Goal: Task Accomplishment & Management: Use online tool/utility

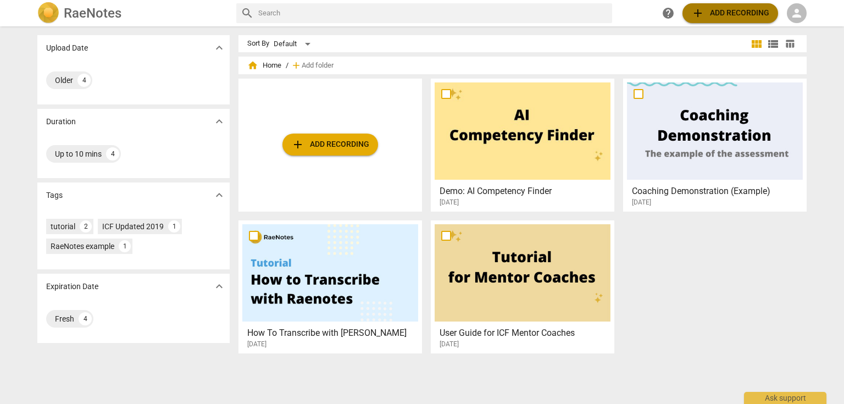
click at [559, 11] on span "add Add recording" at bounding box center [730, 13] width 78 height 13
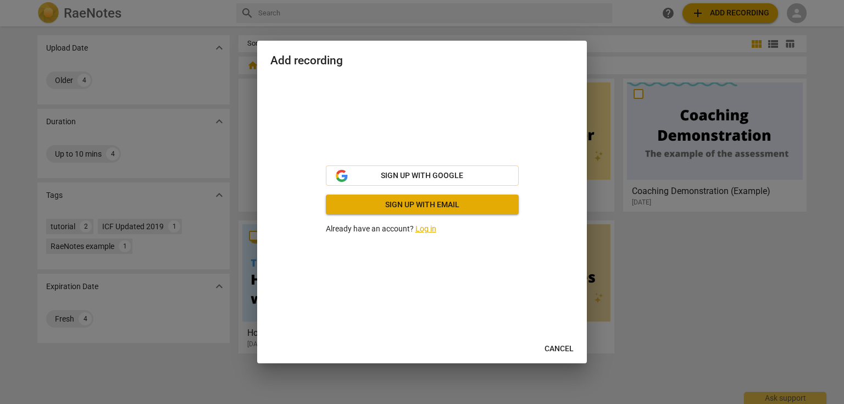
click at [559, 352] on span "Cancel" at bounding box center [559, 348] width 29 height 11
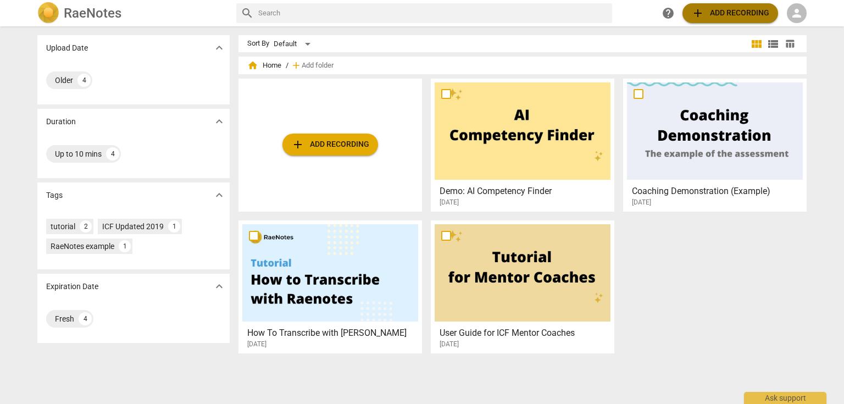
click at [559, 15] on span "add Add recording" at bounding box center [730, 13] width 78 height 13
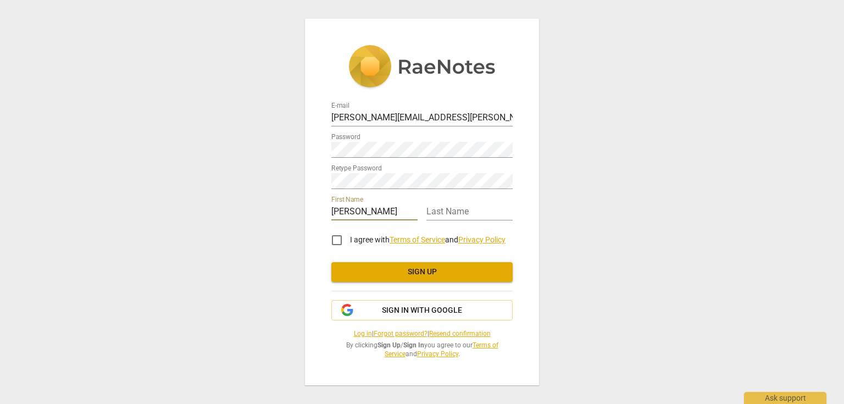
type input "[PERSON_NAME]"
click at [342, 240] on input "I agree with Terms of Service and Privacy Policy" at bounding box center [337, 240] width 26 height 26
checkbox input "true"
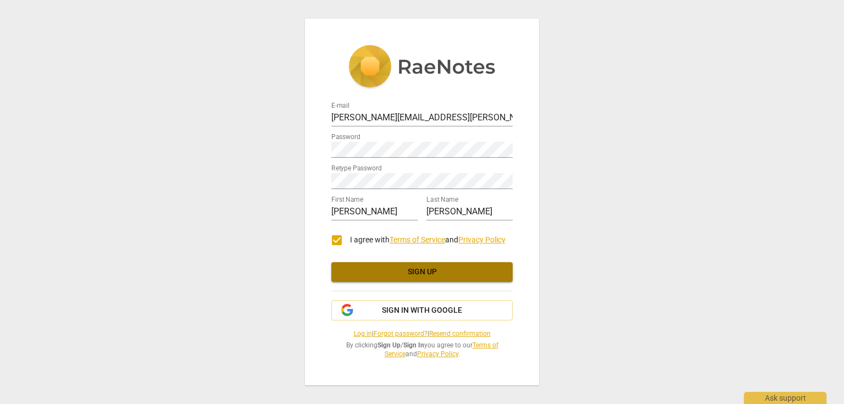
click at [435, 266] on button "Sign up" at bounding box center [421, 272] width 181 height 20
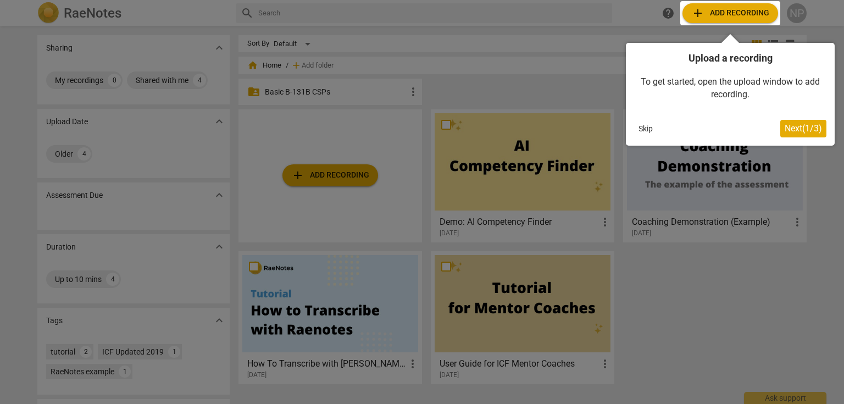
click at [805, 131] on span "Next ( 1 / 3 )" at bounding box center [803, 128] width 37 height 10
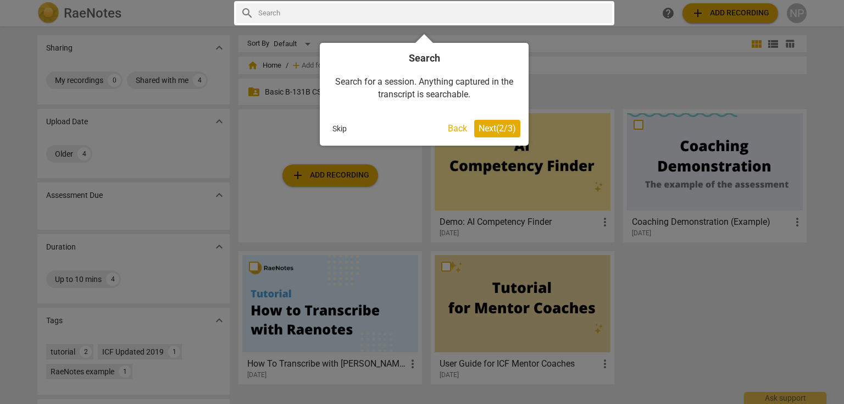
click at [488, 124] on span "Next ( 2 / 3 )" at bounding box center [497, 128] width 37 height 10
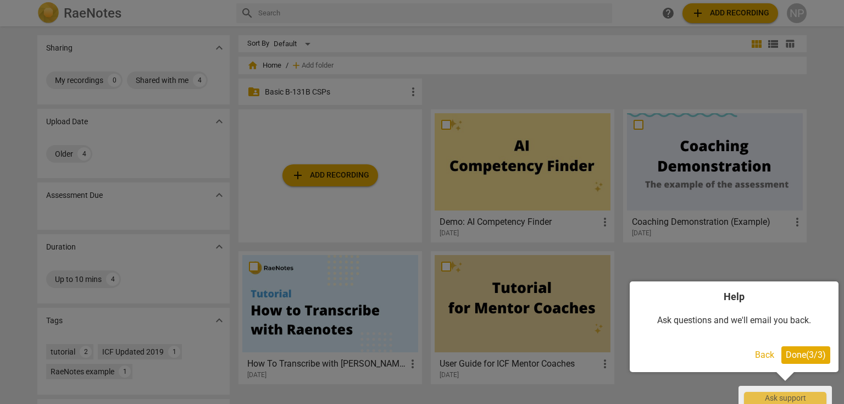
click at [813, 352] on span "Done ( 3 / 3 )" at bounding box center [806, 355] width 40 height 10
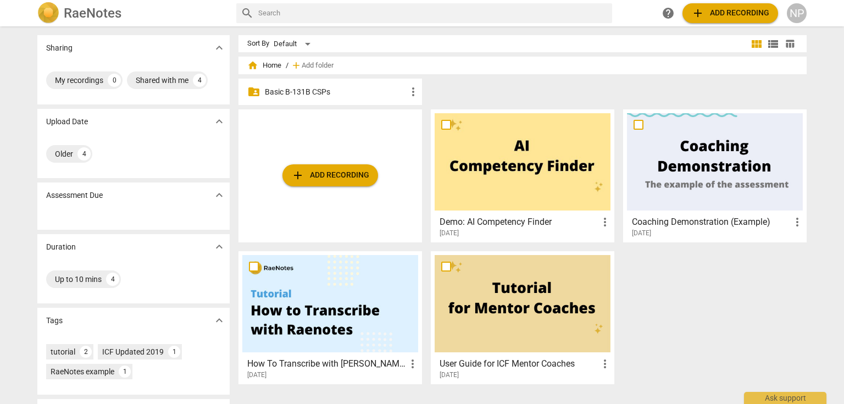
click at [734, 10] on span "add Add recording" at bounding box center [730, 13] width 78 height 13
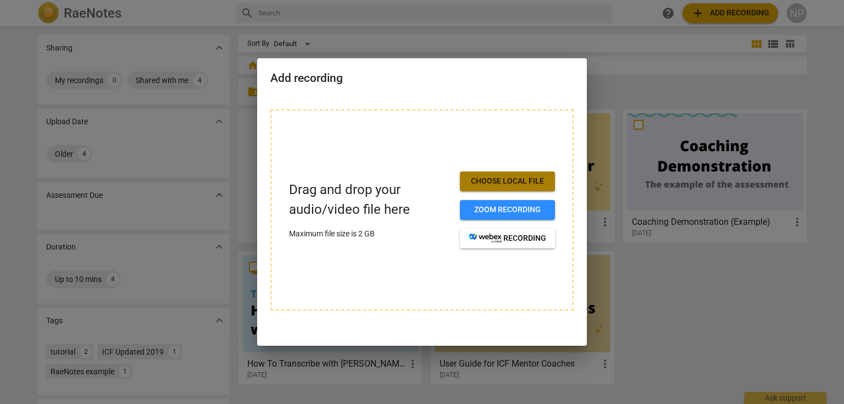
click at [492, 176] on span "Choose local file" at bounding box center [507, 181] width 77 height 11
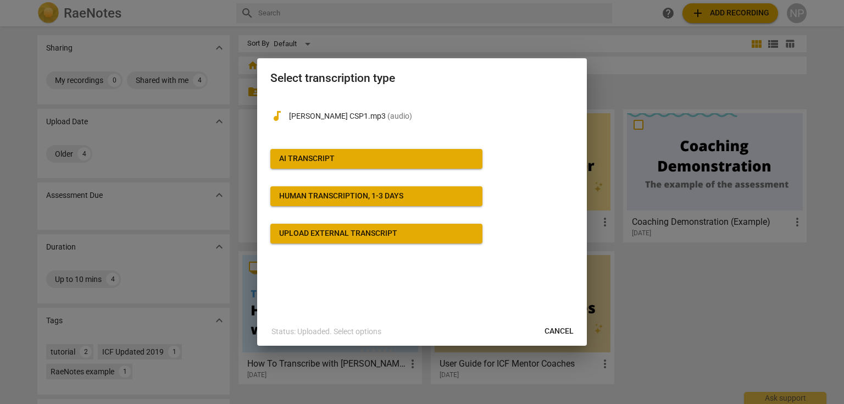
click at [367, 233] on div "Upload external transcript" at bounding box center [338, 233] width 118 height 11
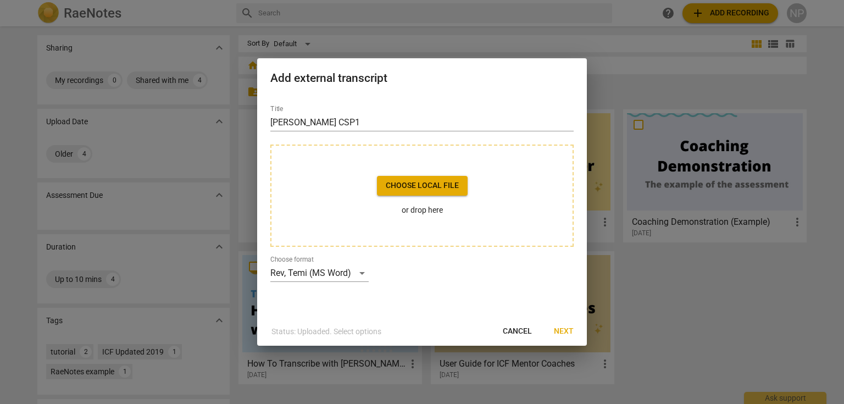
click at [398, 180] on span "Choose local file" at bounding box center [422, 185] width 73 height 11
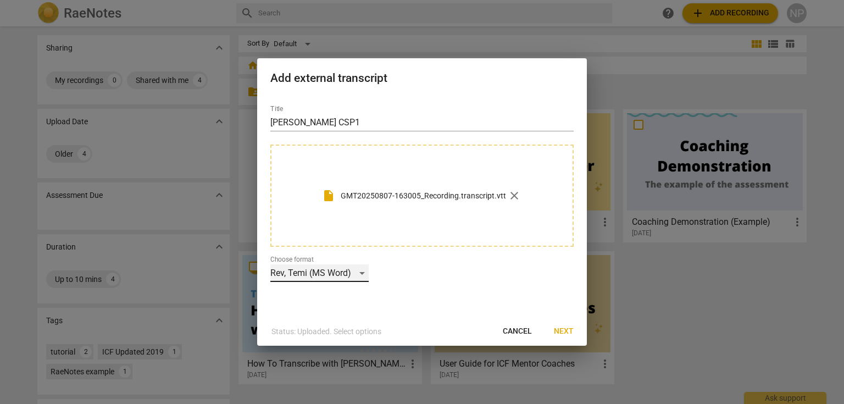
click at [359, 271] on div "Rev, Temi (MS Word)" at bounding box center [319, 273] width 98 height 18
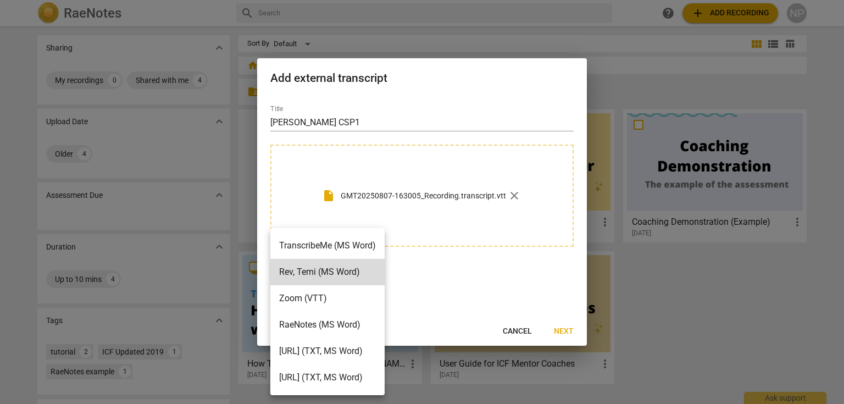
click at [345, 304] on li "Zoom (VTT)" at bounding box center [327, 298] width 114 height 26
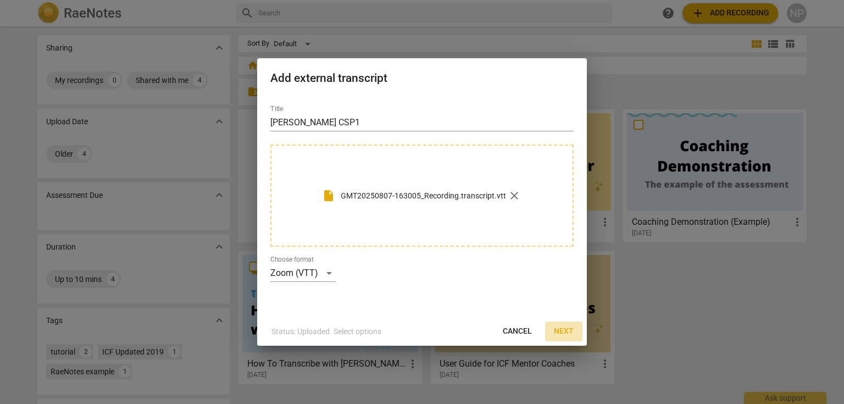
click at [572, 330] on span "Next" at bounding box center [564, 331] width 20 height 11
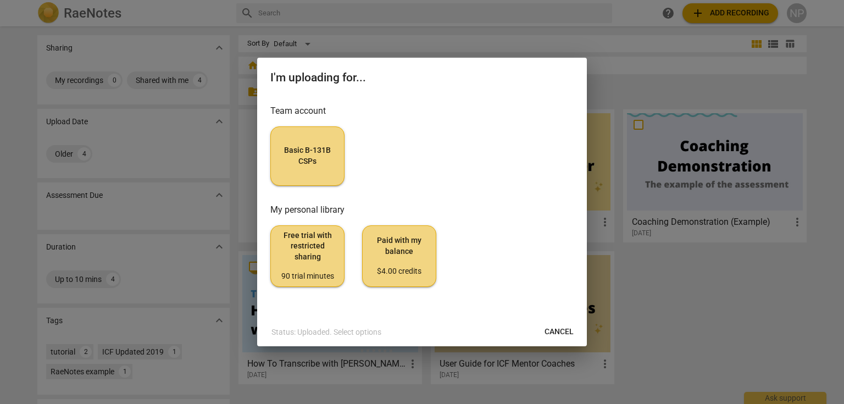
click at [298, 158] on span "Basic B-131B CSPs" at bounding box center [308, 155] width 56 height 21
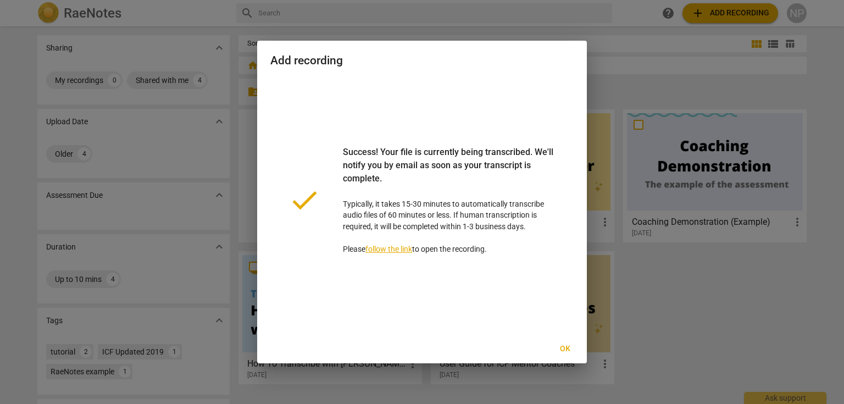
click at [400, 248] on link "follow the link" at bounding box center [388, 249] width 47 height 9
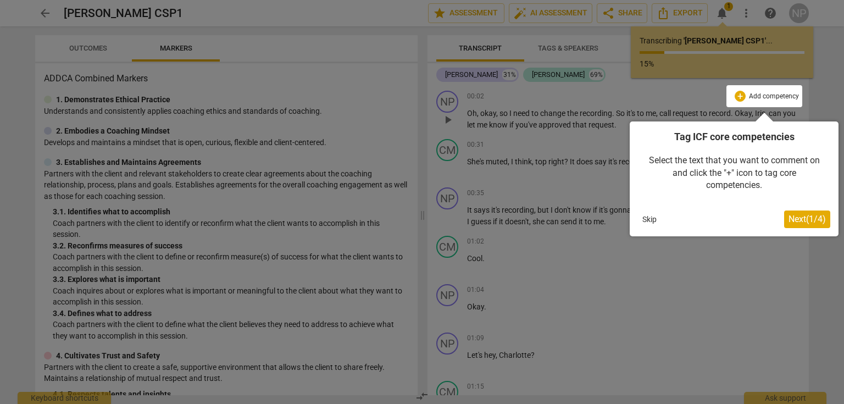
click at [791, 224] on span "Next ( 1 / 4 )" at bounding box center [807, 219] width 37 height 10
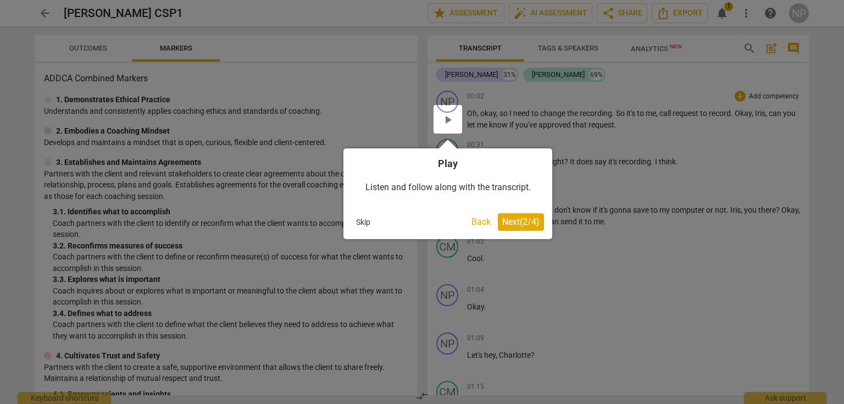
click at [513, 222] on span "Next ( 2 / 4 )" at bounding box center [520, 222] width 37 height 10
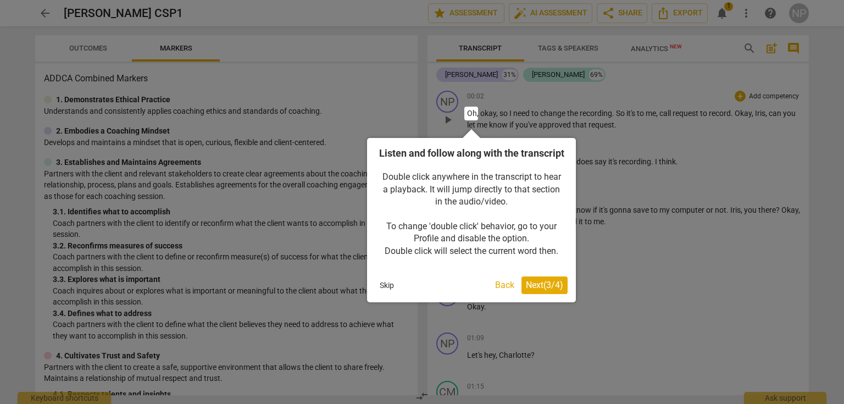
click at [550, 290] on span "Next ( 3 / 4 )" at bounding box center [544, 285] width 37 height 10
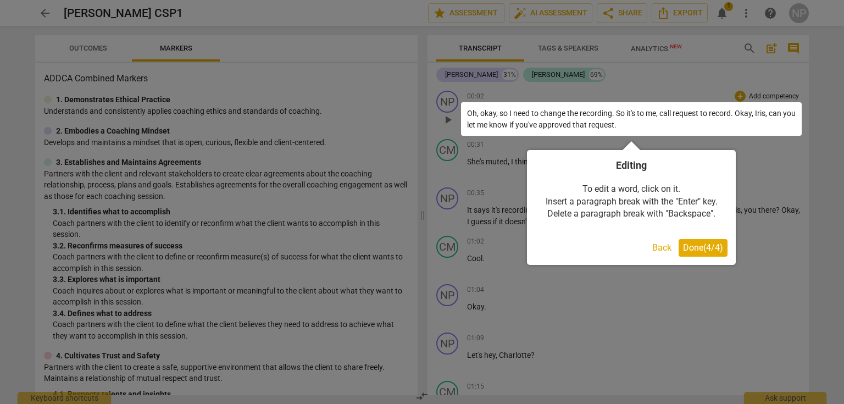
click at [705, 246] on span "Done ( 4 / 4 )" at bounding box center [703, 247] width 40 height 10
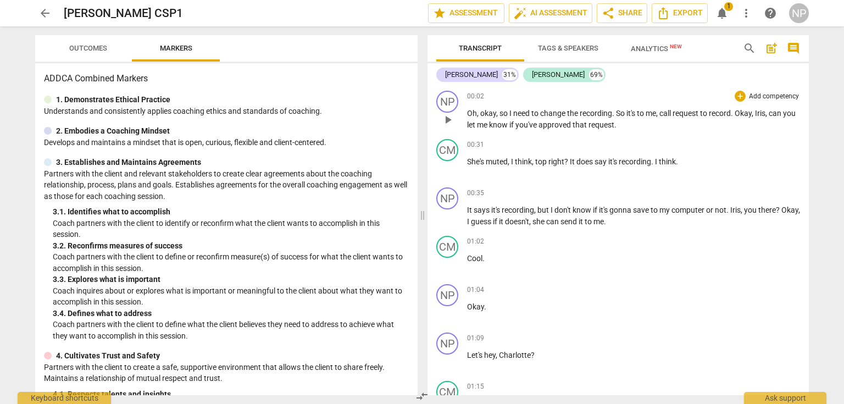
click at [551, 111] on span "change" at bounding box center [553, 113] width 27 height 9
click at [543, 113] on span "change" at bounding box center [553, 113] width 27 height 9
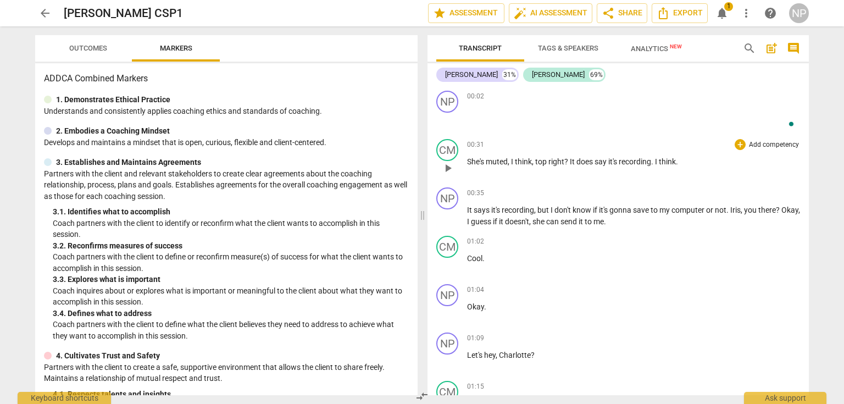
click at [550, 157] on span "right" at bounding box center [556, 161] width 16 height 9
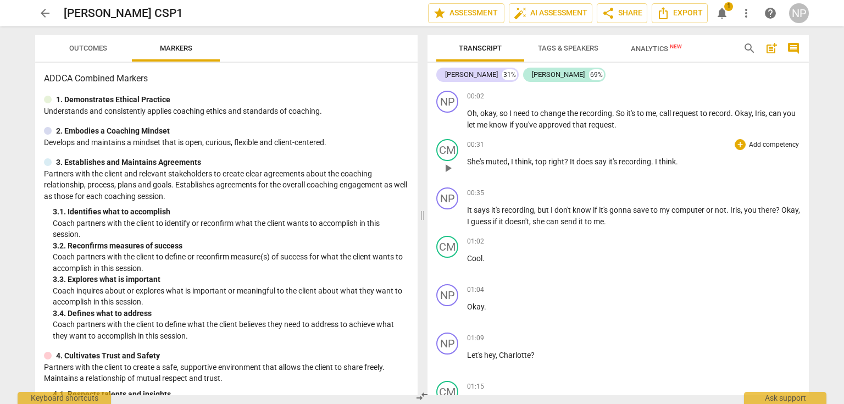
click at [550, 162] on span "right" at bounding box center [556, 161] width 16 height 9
click at [574, 101] on div "00:02 + Add competency keyboard_arrow_right" at bounding box center [633, 96] width 333 height 11
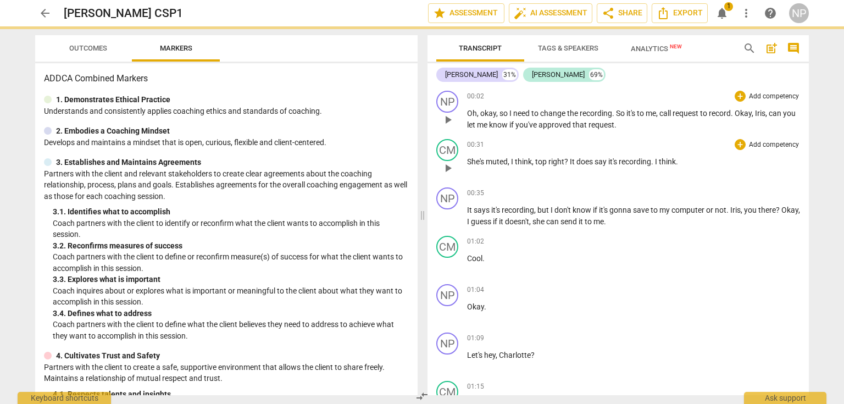
click at [509, 111] on span "I" at bounding box center [511, 113] width 4 height 9
click at [530, 113] on span "need" at bounding box center [522, 113] width 18 height 9
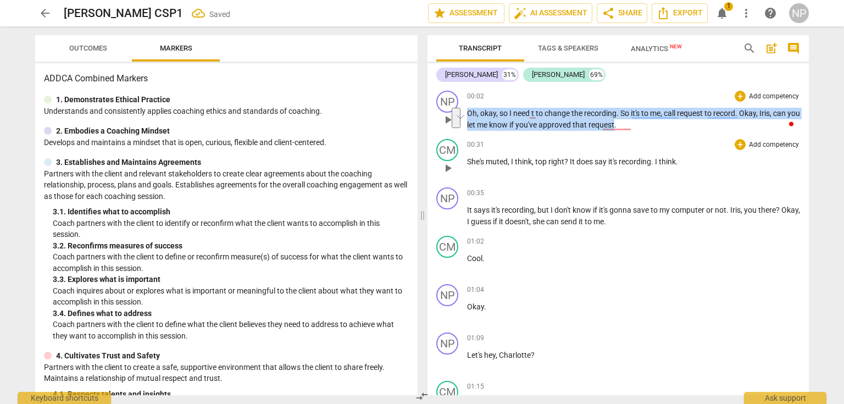
drag, startPoint x: 629, startPoint y: 125, endPoint x: 465, endPoint y: 110, distance: 164.5
click at [465, 110] on div "NP play_arrow pause 00:02 + Add competency keyboard_arrow_right Oh , okay , so …" at bounding box center [618, 110] width 381 height 48
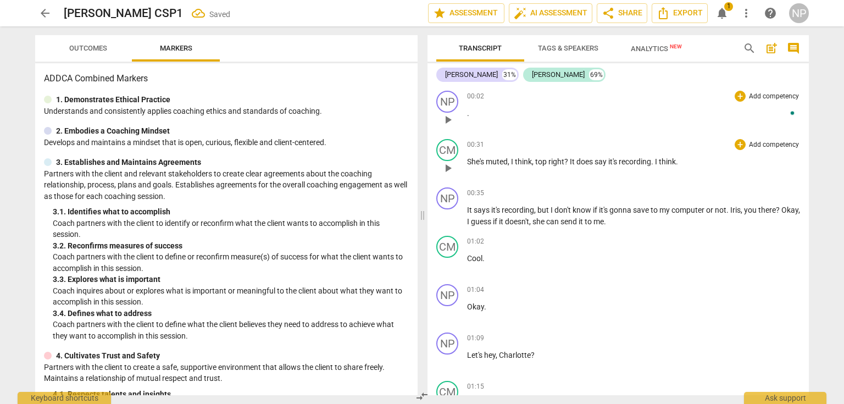
click at [509, 116] on p "." at bounding box center [633, 114] width 333 height 12
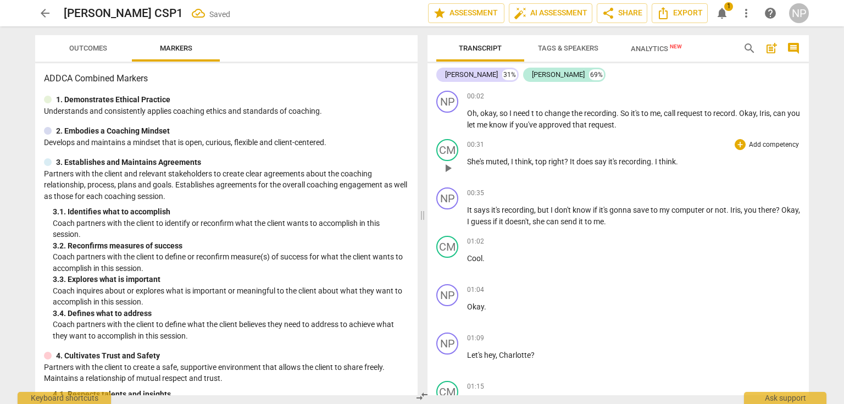
click at [503, 164] on span "muted" at bounding box center [497, 161] width 22 height 9
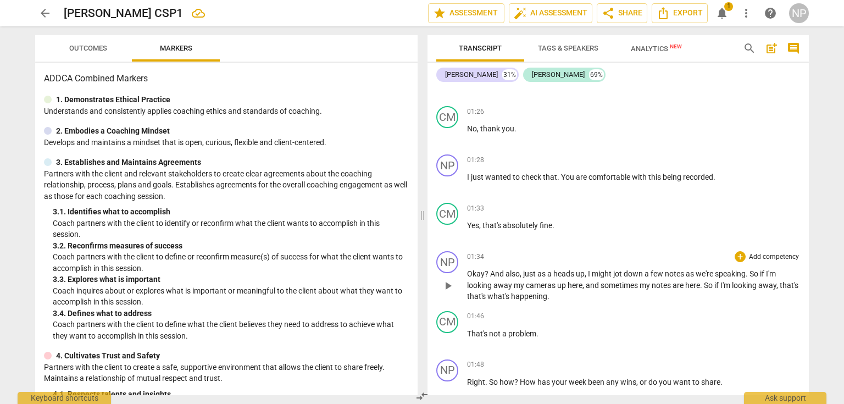
scroll to position [264, 0]
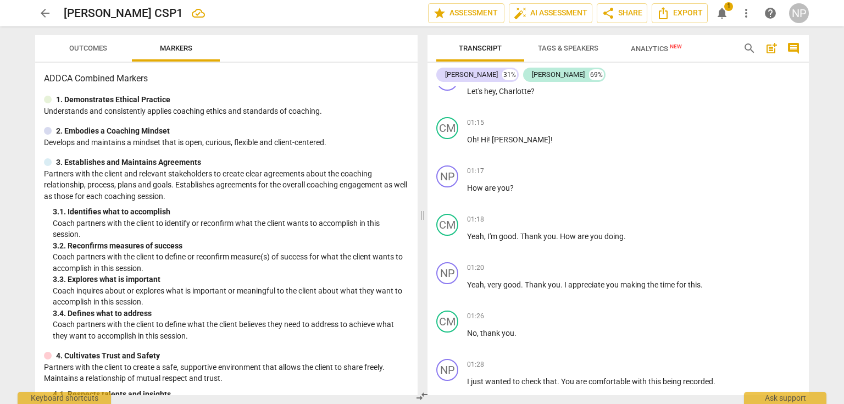
click at [623, 250] on div "01:18 + Add competency keyboard_arrow_right Yeah , I'm good . Thank you . How a…" at bounding box center [633, 234] width 333 height 40
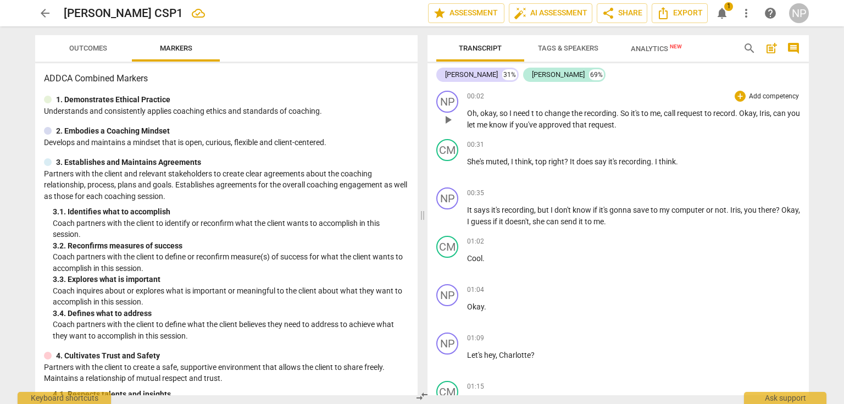
click at [509, 120] on span "know" at bounding box center [499, 124] width 20 height 9
click at [632, 119] on p "Oh , okay , so I need t to change the recording . So it's to me , call request …" at bounding box center [633, 119] width 333 height 23
click at [451, 121] on span "play_arrow" at bounding box center [447, 119] width 13 height 13
click at [445, 122] on span "play_arrow" at bounding box center [447, 119] width 13 height 13
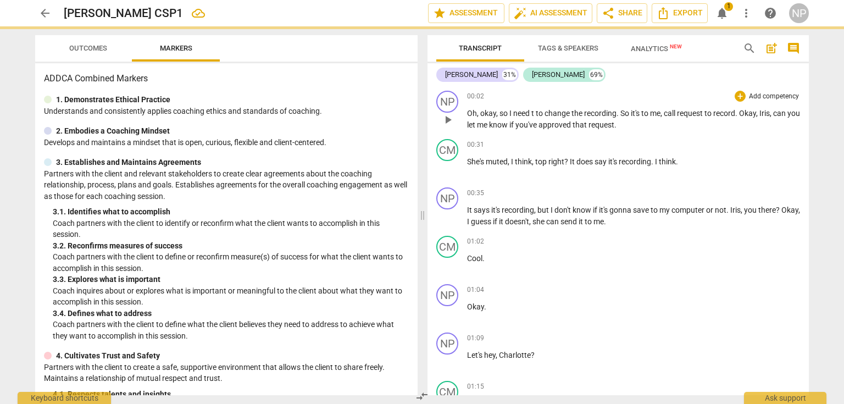
click at [448, 117] on span "play_arrow" at bounding box center [447, 119] width 13 height 13
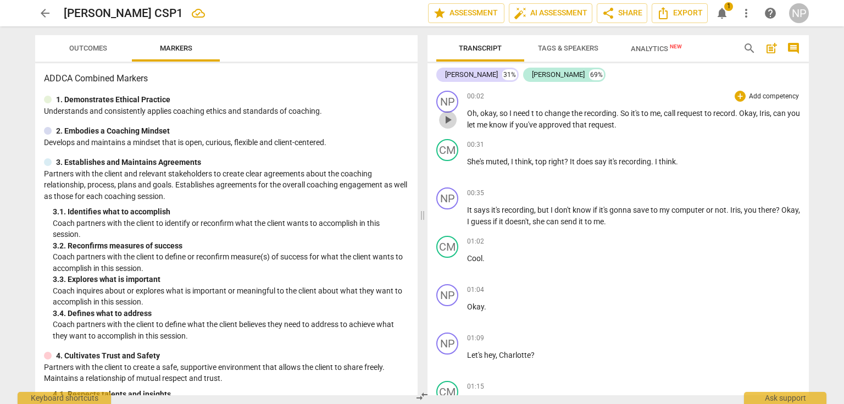
click at [453, 120] on span "play_arrow" at bounding box center [447, 119] width 13 height 13
click at [494, 37] on button "Transcript" at bounding box center [480, 48] width 88 height 26
click at [492, 46] on span "Transcript" at bounding box center [480, 48] width 43 height 8
click at [486, 110] on span "okay" at bounding box center [488, 113] width 16 height 9
click at [445, 118] on span "play_arrow" at bounding box center [447, 119] width 13 height 13
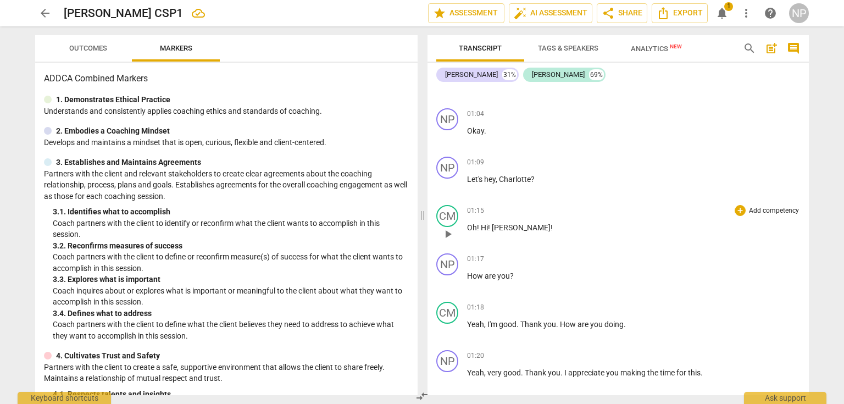
scroll to position [132, 0]
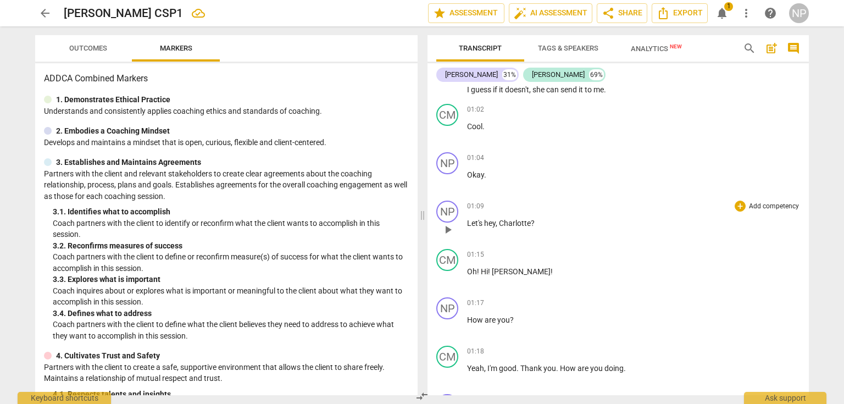
click at [447, 226] on span "play_arrow" at bounding box center [447, 229] width 13 height 13
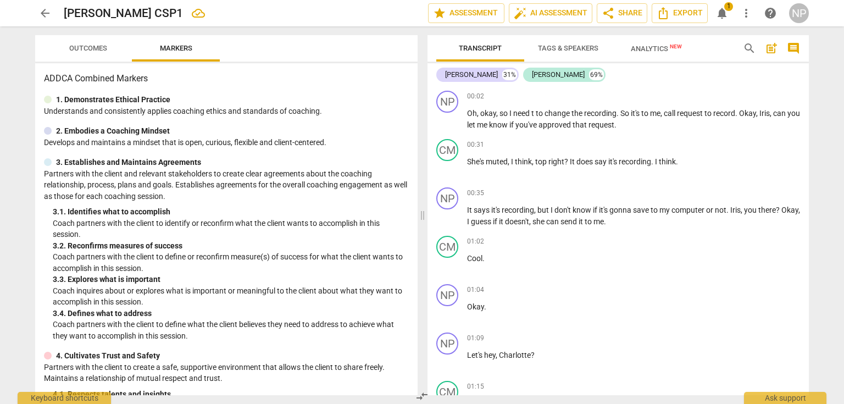
click at [565, 41] on span "Tags & Speakers" at bounding box center [568, 48] width 87 height 15
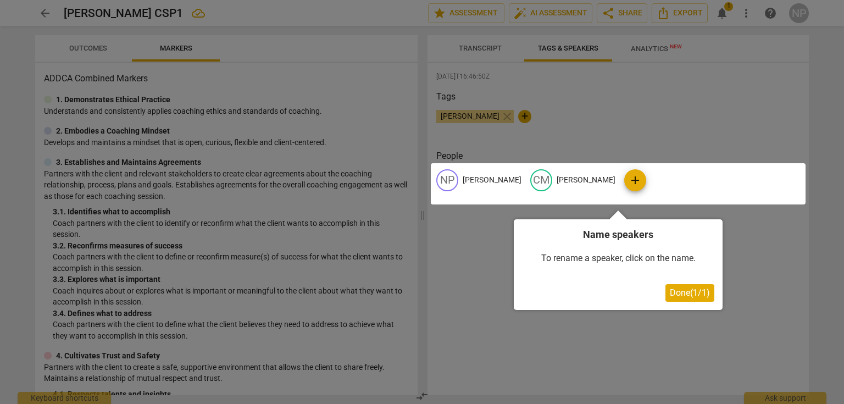
drag, startPoint x: 695, startPoint y: 294, endPoint x: 685, endPoint y: 291, distance: 9.9
click at [695, 294] on span "Done ( 1 / 1 )" at bounding box center [690, 292] width 40 height 10
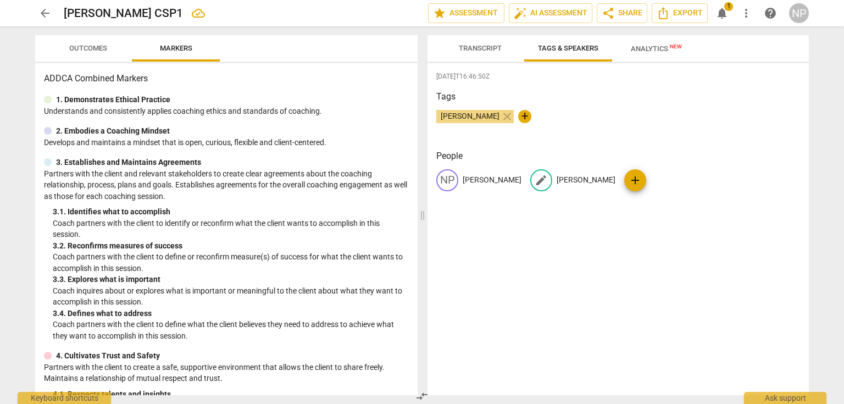
click at [557, 176] on p "Charlotte M" at bounding box center [586, 180] width 59 height 12
click at [585, 179] on input "Charlotte M" at bounding box center [601, 180] width 88 height 18
type input "Charlotte"
click at [496, 165] on div "People NP Nora Perone edit Charlotte delete add" at bounding box center [618, 178] width 364 height 59
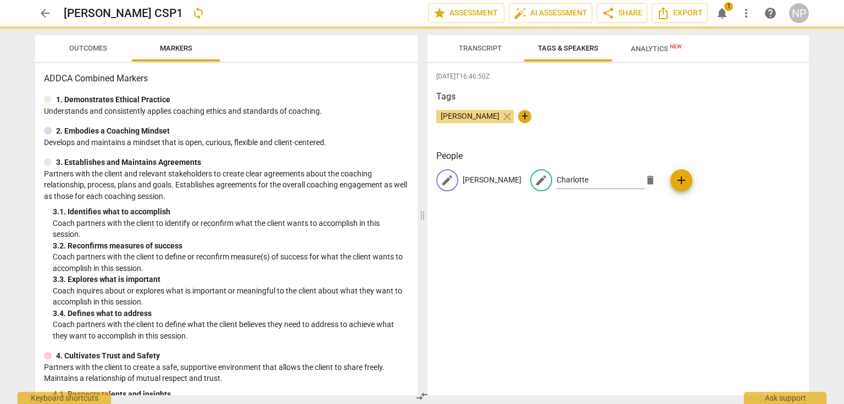
click at [494, 176] on p "[PERSON_NAME]" at bounding box center [492, 180] width 59 height 12
click at [530, 209] on div "2025-08-18T16:46:50Z Tags Nora Perone close + People edit Nora Perone delete ed…" at bounding box center [618, 229] width 381 height 332
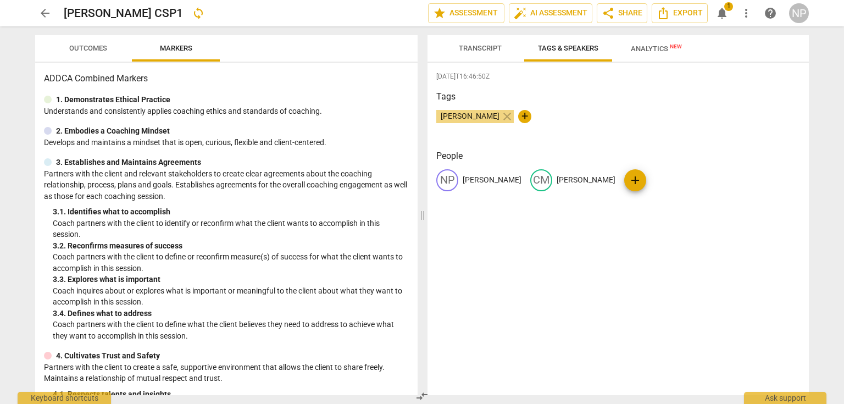
click at [589, 302] on div "2025-08-18T16:46:50Z Tags Nora Perone close + People NP Nora Perone CM Charlott…" at bounding box center [618, 229] width 381 height 332
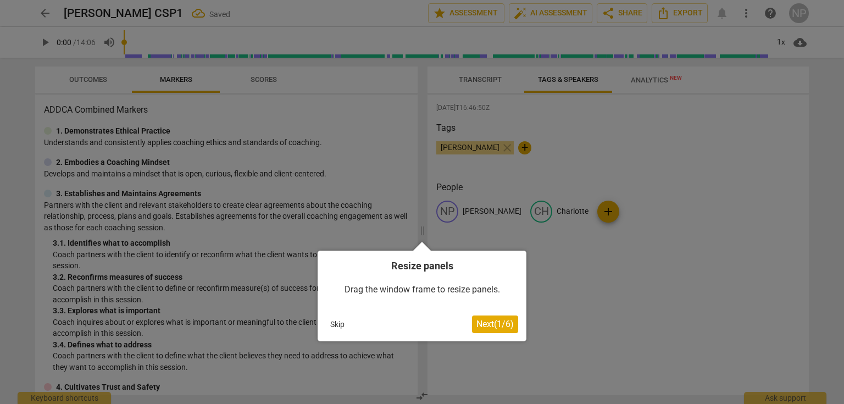
click at [495, 328] on span "Next ( 1 / 6 )" at bounding box center [494, 324] width 37 height 10
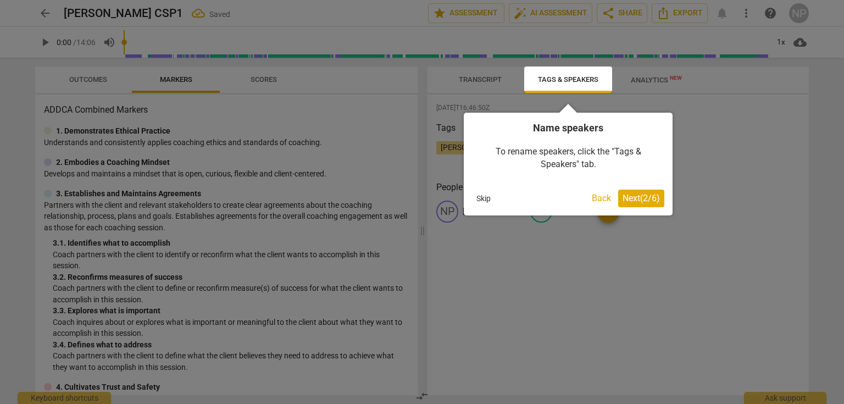
click at [638, 201] on span "Next ( 2 / 6 )" at bounding box center [641, 198] width 37 height 10
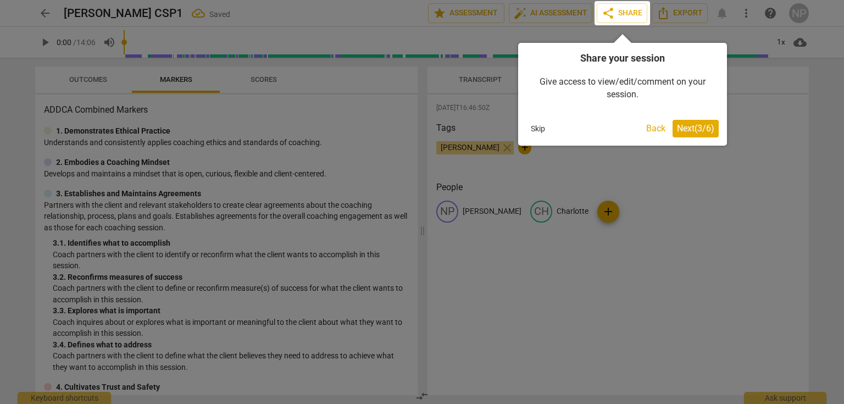
click at [697, 132] on span "Next ( 3 / 6 )" at bounding box center [695, 128] width 37 height 10
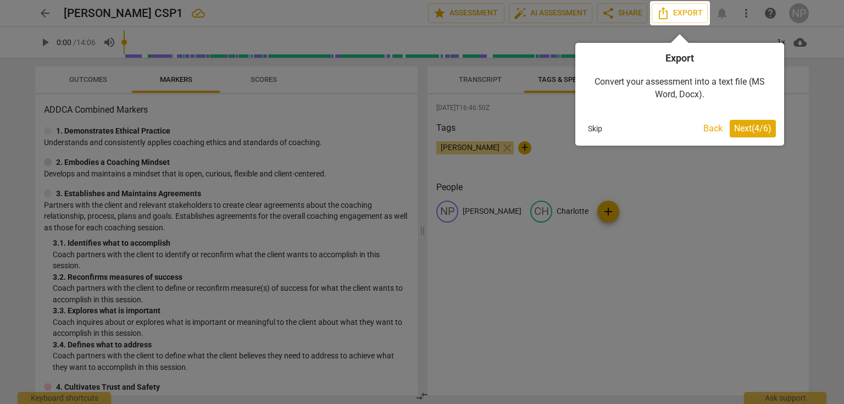
click at [762, 128] on span "Next ( 4 / 6 )" at bounding box center [752, 128] width 37 height 10
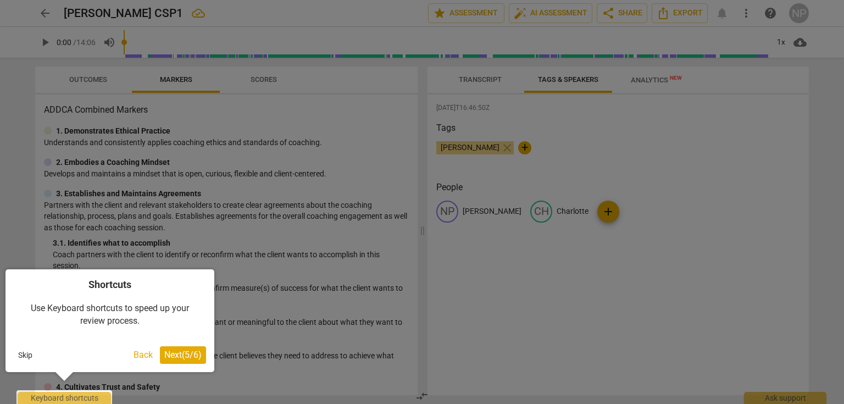
click at [181, 357] on span "Next ( 5 / 6 )" at bounding box center [182, 355] width 37 height 10
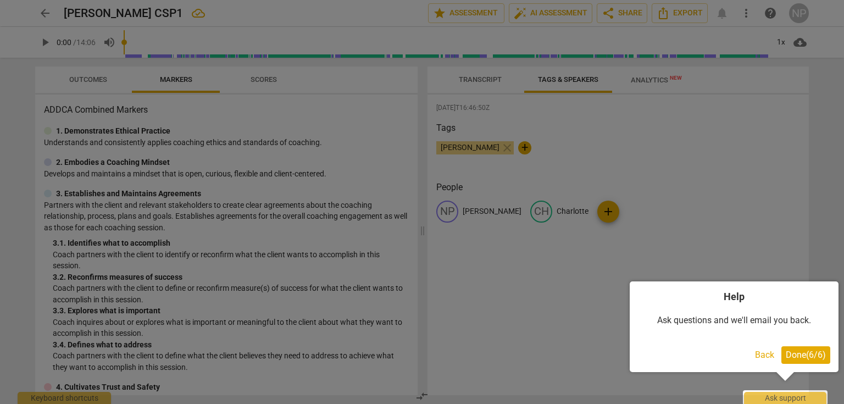
click at [813, 356] on span "Done ( 6 / 6 )" at bounding box center [806, 355] width 40 height 10
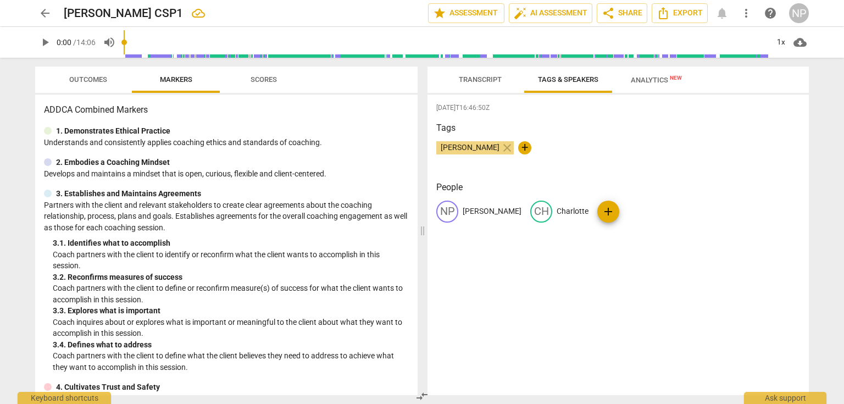
click at [492, 75] on span "Transcript" at bounding box center [480, 79] width 43 height 8
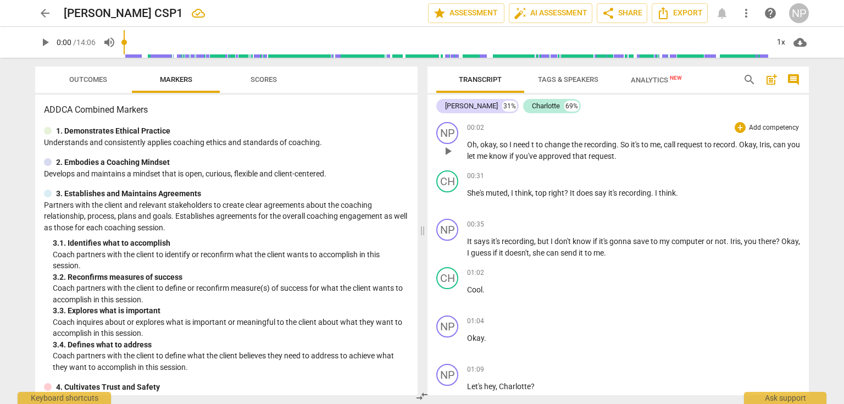
click at [487, 140] on span "okay" at bounding box center [488, 144] width 16 height 9
click at [448, 153] on span "play_arrow" at bounding box center [447, 151] width 13 height 13
click at [446, 152] on span "pause" at bounding box center [447, 151] width 13 height 13
click at [449, 153] on span "play_arrow" at bounding box center [447, 151] width 13 height 13
click at [463, 146] on div "play_arrow pause" at bounding box center [453, 151] width 28 height 14
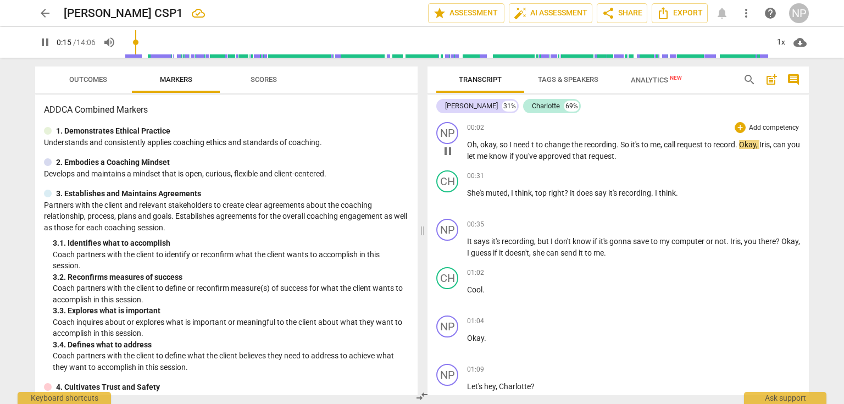
drag, startPoint x: 472, startPoint y: 143, endPoint x: 463, endPoint y: 143, distance: 9.4
click at [472, 142] on span "Oh" at bounding box center [472, 144] width 10 height 9
click at [468, 143] on span "Oh" at bounding box center [472, 144] width 10 height 9
type input "17"
click at [447, 150] on span "pause" at bounding box center [447, 151] width 13 height 13
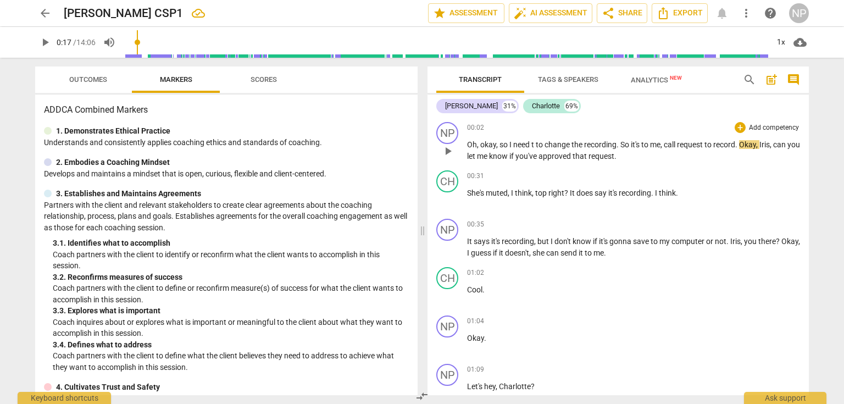
click at [444, 150] on span "play_arrow" at bounding box center [447, 151] width 13 height 13
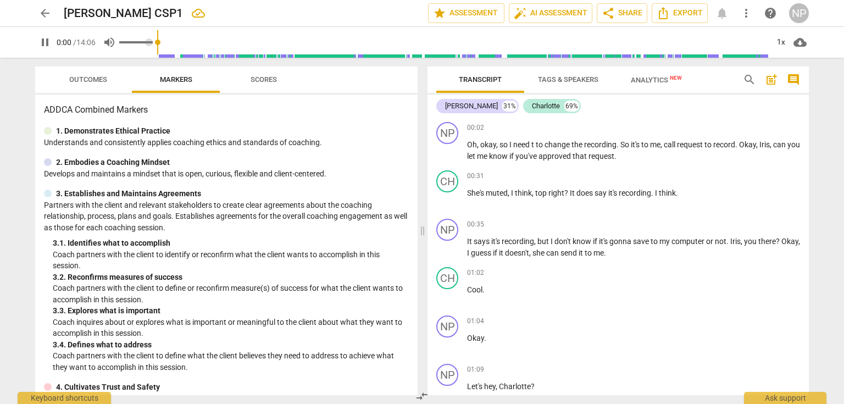
drag, startPoint x: 142, startPoint y: 43, endPoint x: 118, endPoint y: 42, distance: 24.7
click at [157, 42] on input "range" at bounding box center [462, 42] width 611 height 35
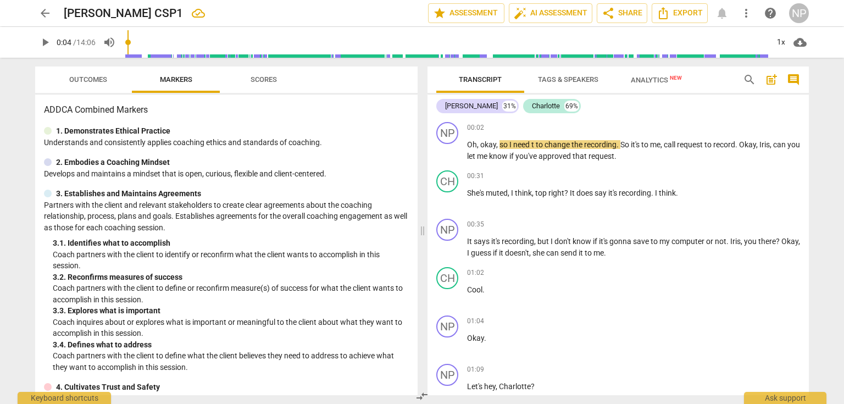
click at [37, 42] on span "play_arrow" at bounding box center [45, 42] width 20 height 13
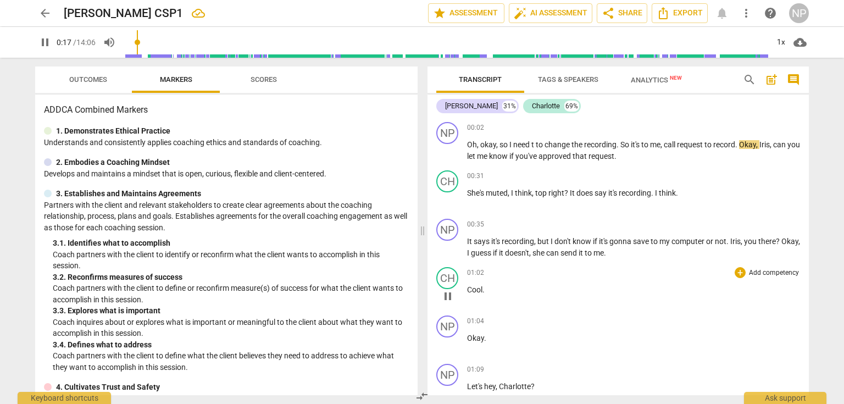
click at [601, 269] on div "01:02 + Add competency keyboard_arrow_right" at bounding box center [633, 272] width 333 height 11
click at [448, 151] on span "pause" at bounding box center [447, 151] width 13 height 13
drag, startPoint x: 141, startPoint y: 40, endPoint x: 390, endPoint y: 77, distance: 251.8
click at [124, 41] on input "range" at bounding box center [446, 42] width 645 height 35
click at [452, 151] on span "play_arrow" at bounding box center [447, 151] width 13 height 13
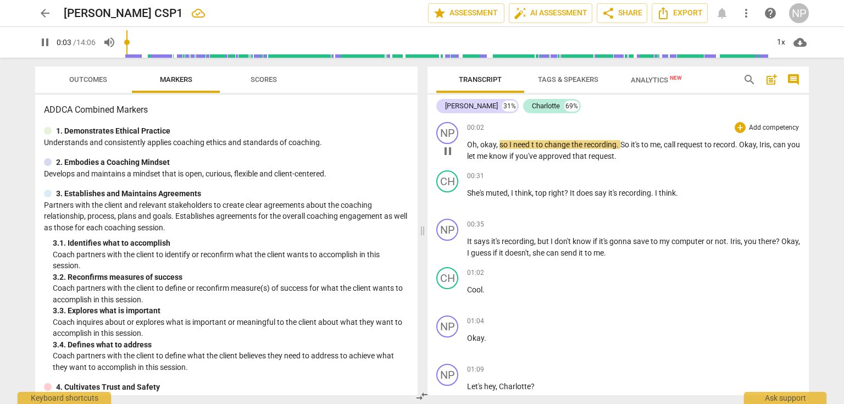
click at [515, 147] on span "need" at bounding box center [522, 144] width 18 height 9
click at [506, 144] on span "so" at bounding box center [505, 144] width 10 height 9
click at [506, 143] on span "so" at bounding box center [505, 144] width 10 height 9
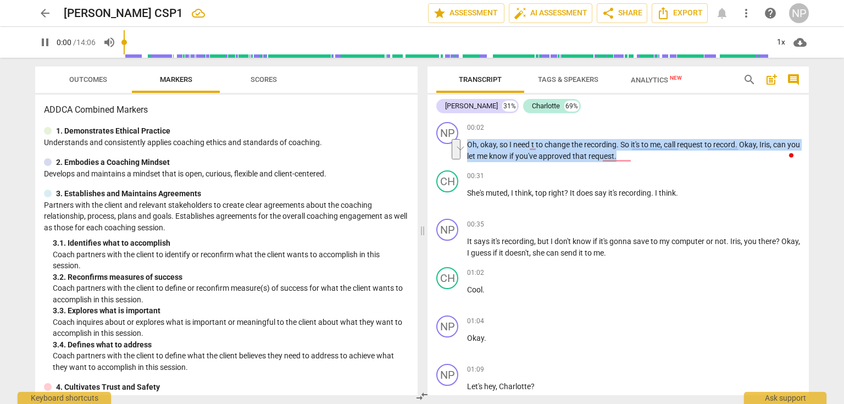
drag, startPoint x: 130, startPoint y: 40, endPoint x: 70, endPoint y: 45, distance: 60.1
click at [124, 45] on input "range" at bounding box center [446, 42] width 645 height 35
click at [507, 146] on span "so" at bounding box center [505, 144] width 10 height 9
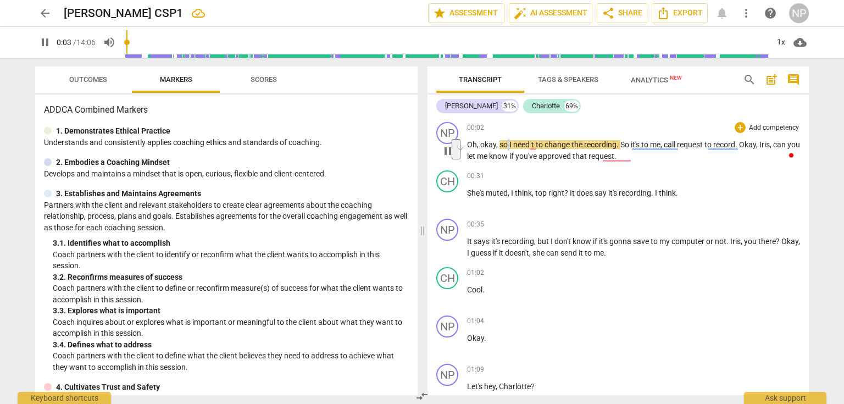
click at [507, 145] on span "so" at bounding box center [505, 144] width 10 height 9
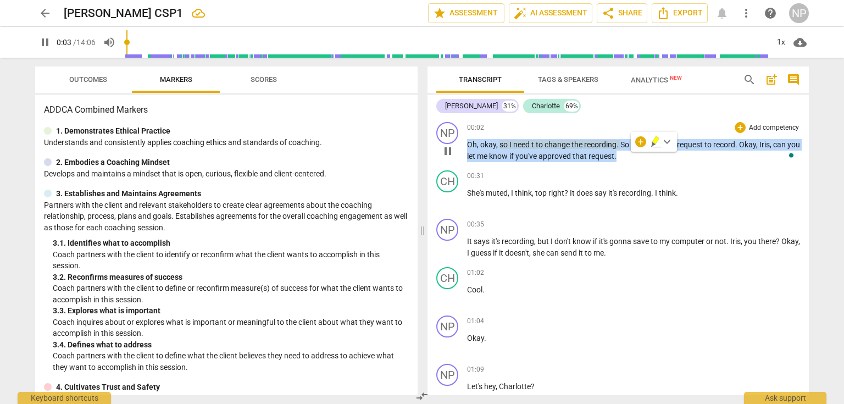
type input "4"
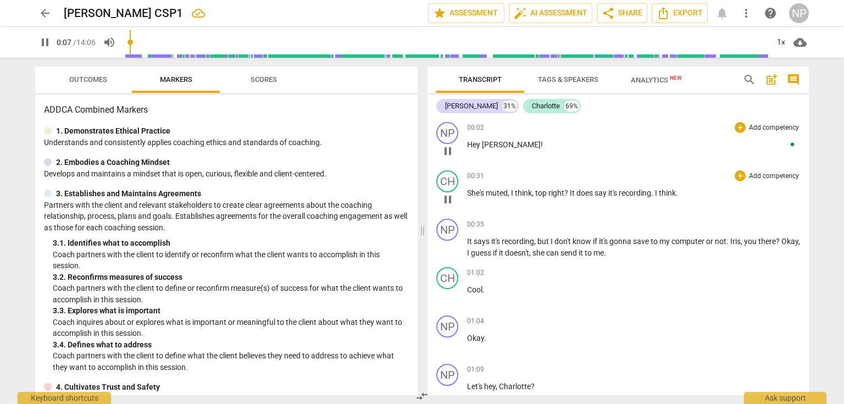
click at [503, 197] on span "muted" at bounding box center [497, 193] width 22 height 9
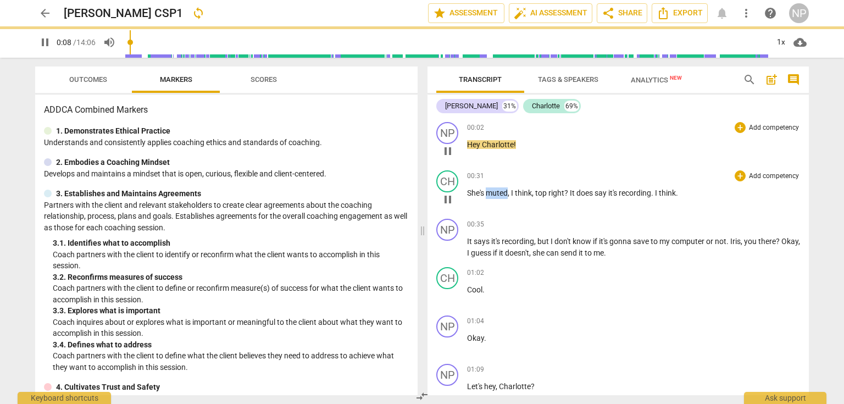
click at [503, 197] on span "muted" at bounding box center [497, 193] width 22 height 9
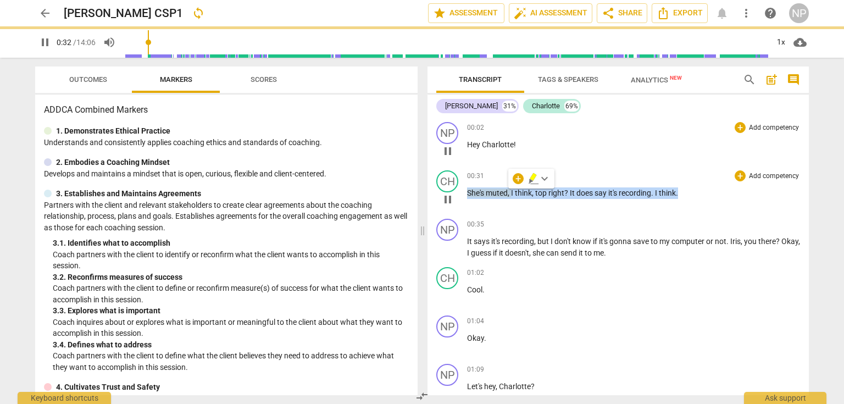
click at [502, 196] on span "muted" at bounding box center [497, 193] width 22 height 9
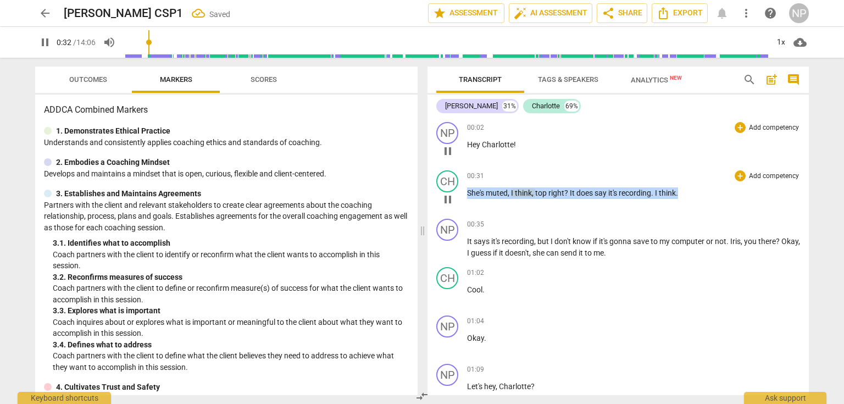
type input "33"
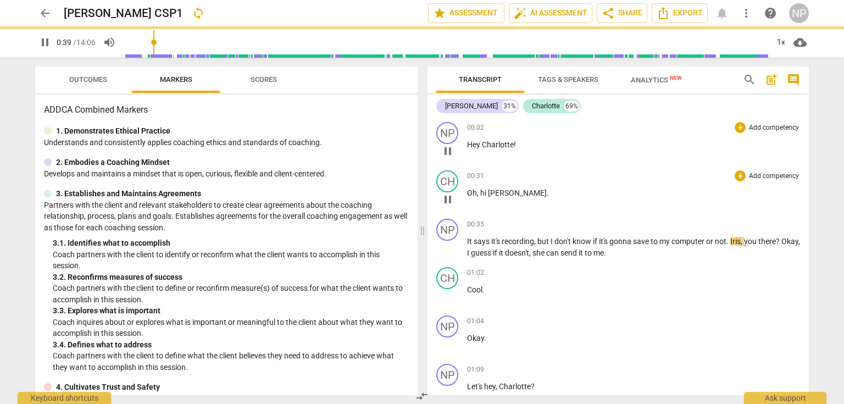
drag, startPoint x: 41, startPoint y: 39, endPoint x: 62, endPoint y: 41, distance: 20.9
click at [41, 39] on span "pause" at bounding box center [44, 42] width 13 height 13
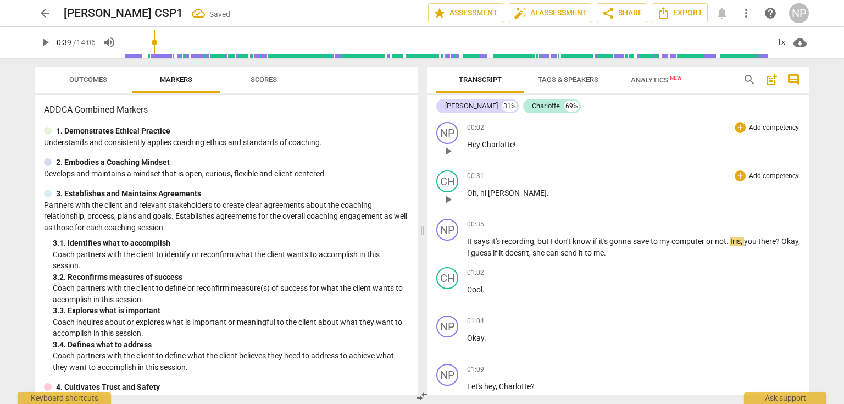
click at [46, 41] on span "play_arrow" at bounding box center [44, 42] width 13 height 13
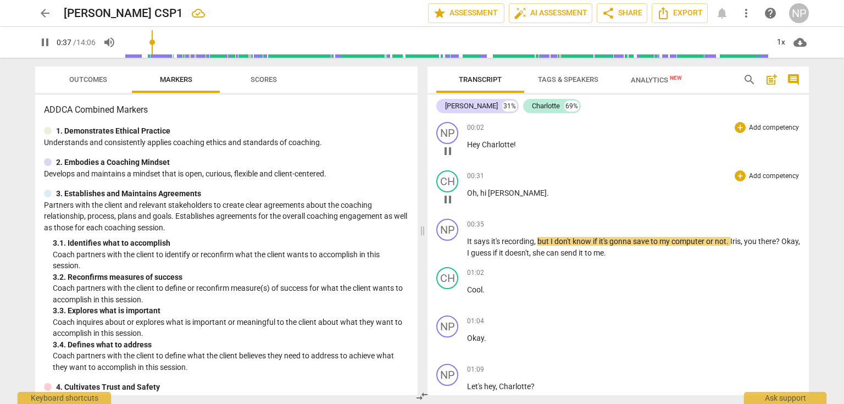
drag, startPoint x: 154, startPoint y: 42, endPoint x: 88, endPoint y: 37, distance: 66.1
click at [124, 37] on input "range" at bounding box center [446, 42] width 645 height 35
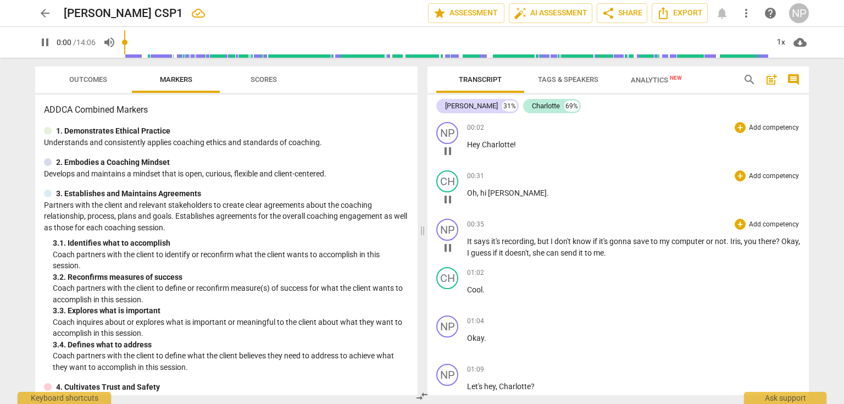
click at [528, 239] on span "recording" at bounding box center [518, 241] width 32 height 9
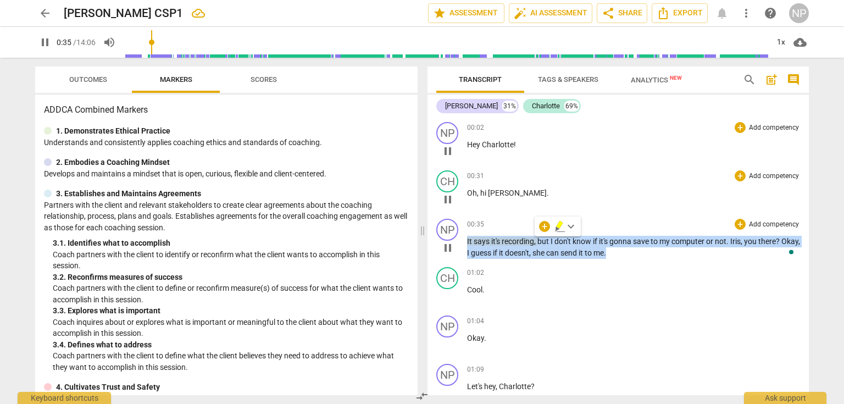
click at [528, 239] on span "recording" at bounding box center [518, 241] width 32 height 9
type input "37"
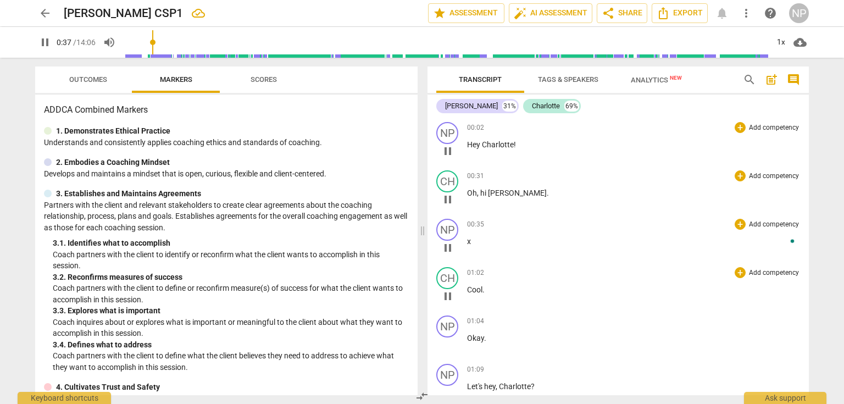
click at [472, 289] on span "Cool" at bounding box center [474, 289] width 15 height 9
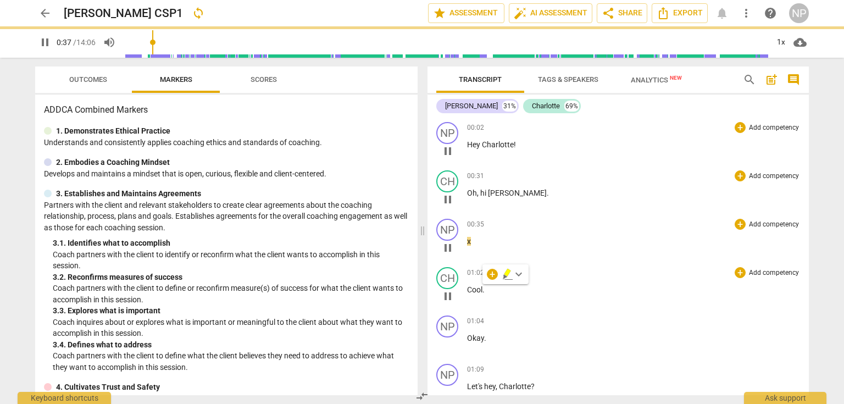
click at [472, 289] on span "Cool" at bounding box center [474, 289] width 15 height 9
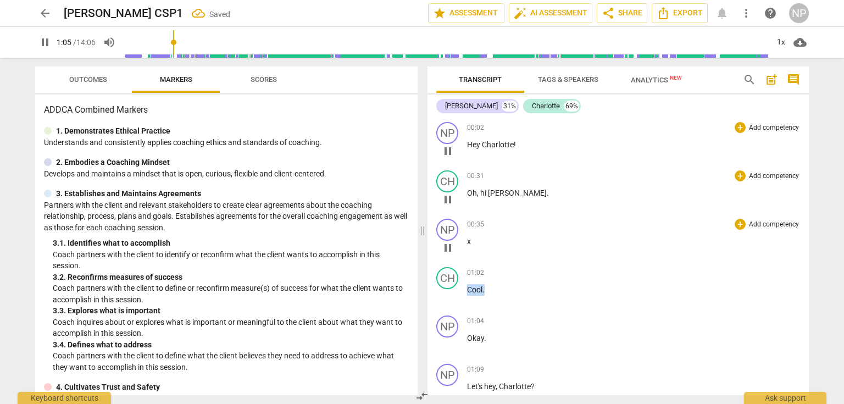
type input "65"
click at [483, 236] on p "x" at bounding box center [633, 242] width 333 height 12
click at [475, 199] on div "00:31 + Add competency keyboard_arrow_right Oh , hi Nora ." at bounding box center [633, 190] width 333 height 40
click at [478, 187] on p "Oh , hi Nora ." at bounding box center [633, 193] width 333 height 12
click at [452, 131] on div "NP" at bounding box center [447, 133] width 22 height 22
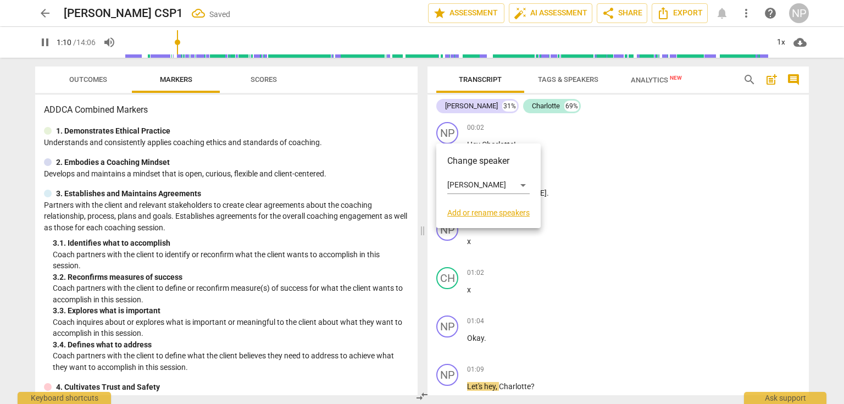
click at [620, 143] on div at bounding box center [422, 202] width 844 height 404
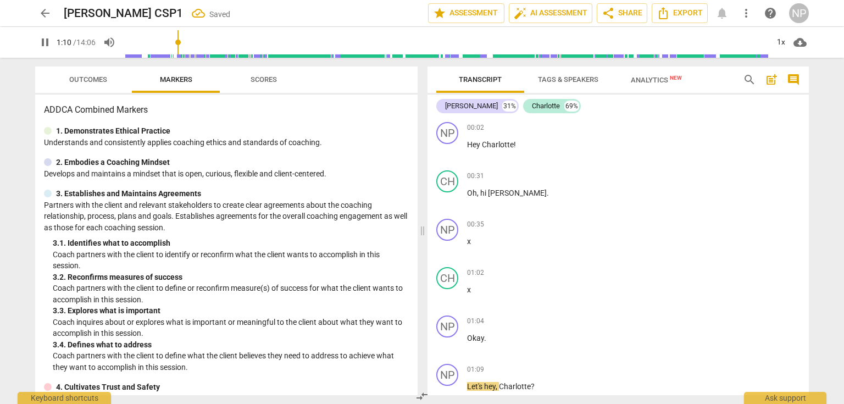
click at [491, 133] on div "00:02 + Add competency keyboard_arrow_right Hey Charlotte !" at bounding box center [633, 142] width 333 height 40
click at [485, 146] on span "Charlotte" at bounding box center [498, 144] width 32 height 9
click at [450, 152] on span "pause" at bounding box center [447, 151] width 13 height 13
click at [451, 148] on span "play_arrow" at bounding box center [447, 151] width 13 height 13
drag, startPoint x: 132, startPoint y: 43, endPoint x: 74, endPoint y: 46, distance: 57.8
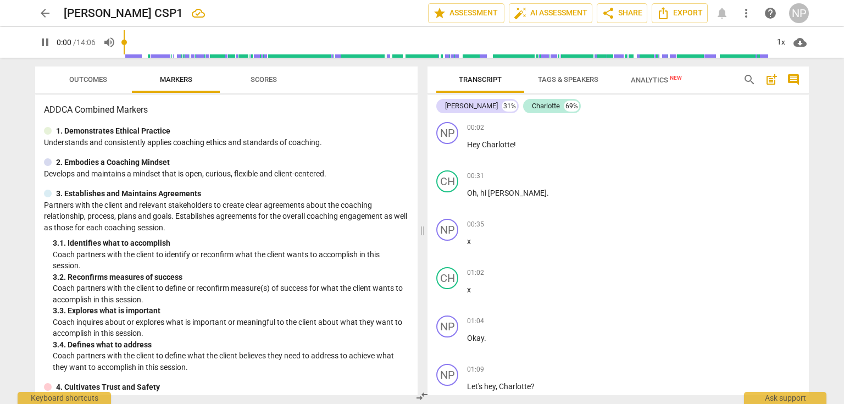
click at [124, 46] on input "range" at bounding box center [446, 42] width 645 height 35
click at [521, 143] on p "Hey Charlotte !" at bounding box center [633, 145] width 333 height 12
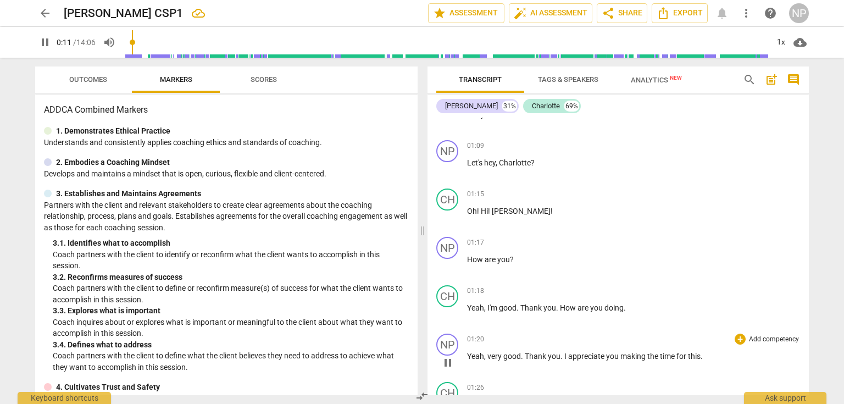
scroll to position [220, 0]
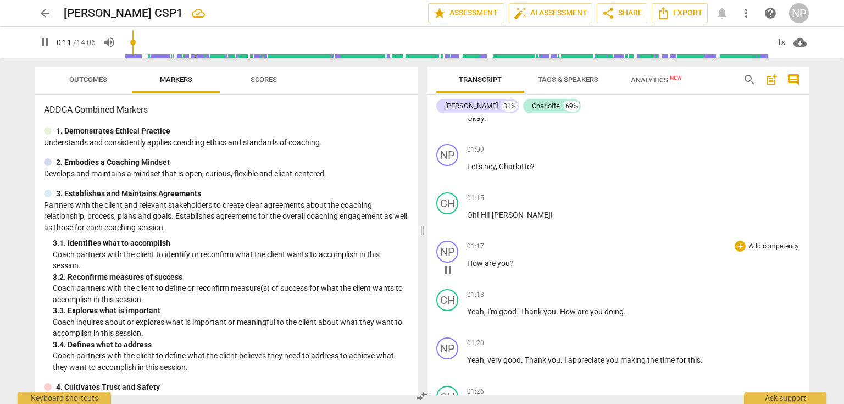
click at [512, 258] on p "How are you ?" at bounding box center [633, 264] width 333 height 12
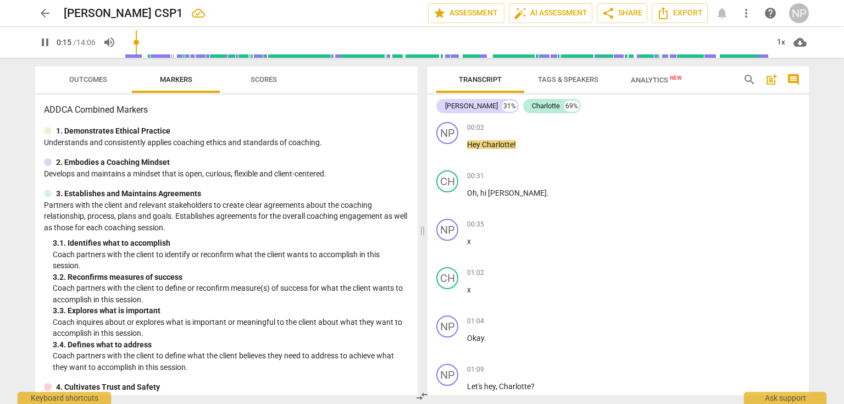
type input "16"
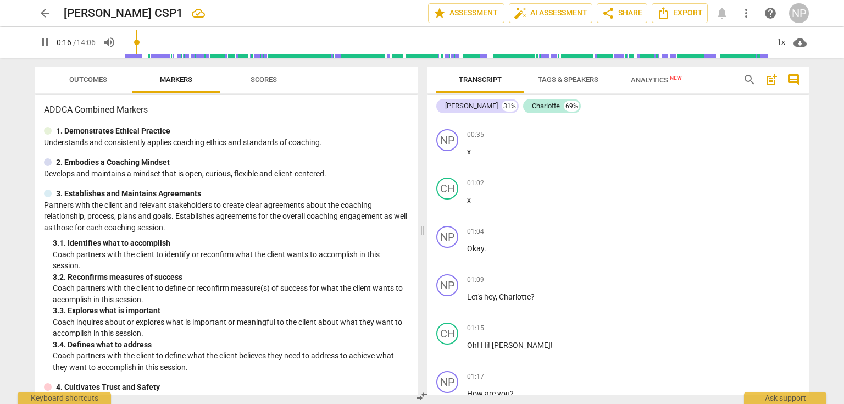
click at [45, 41] on span "pause" at bounding box center [44, 42] width 13 height 13
type input "17"
click at [741, 14] on span "more_vert" at bounding box center [746, 13] width 13 height 13
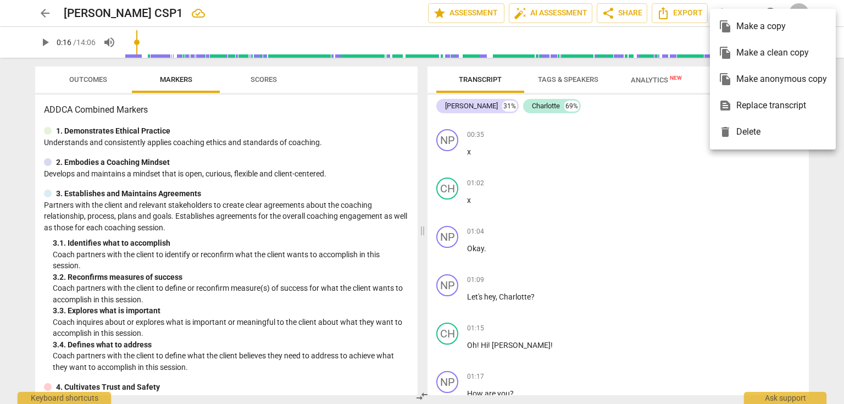
click at [757, 107] on div "text_snippet Replace transcript" at bounding box center [773, 105] width 108 height 26
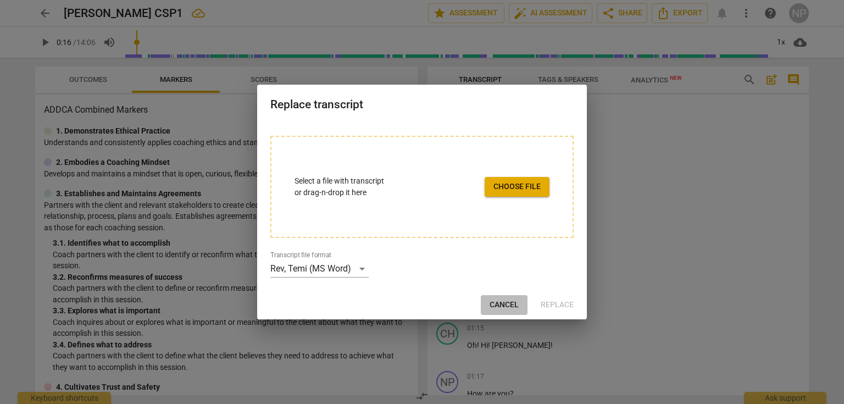
drag, startPoint x: 523, startPoint y: 297, endPoint x: 503, endPoint y: 292, distance: 20.9
click at [523, 296] on button "Cancel" at bounding box center [504, 305] width 47 height 20
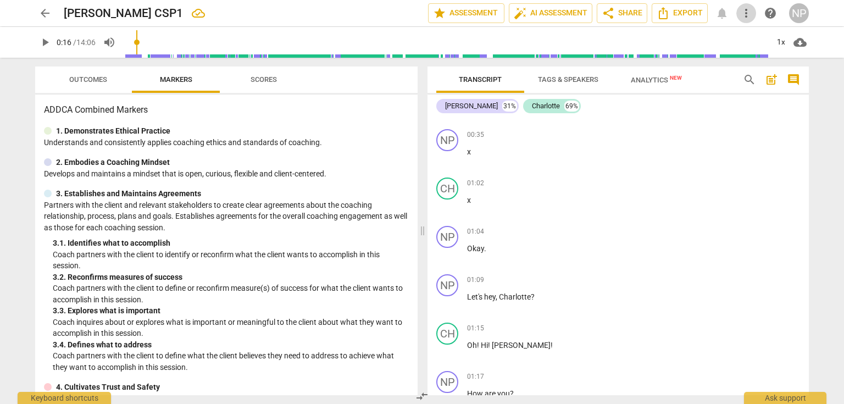
click at [751, 9] on span "more_vert" at bounding box center [746, 13] width 13 height 13
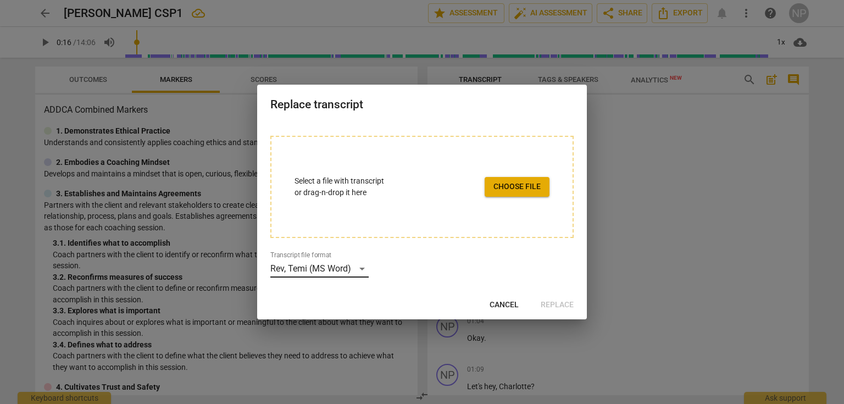
scroll to position [90, 0]
click at [342, 270] on div "Rev, Temi (MS Word)" at bounding box center [319, 269] width 98 height 18
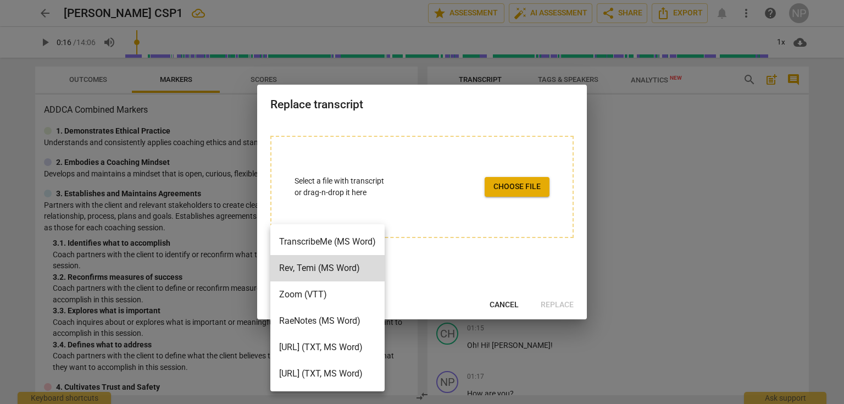
click at [376, 106] on div at bounding box center [422, 202] width 844 height 404
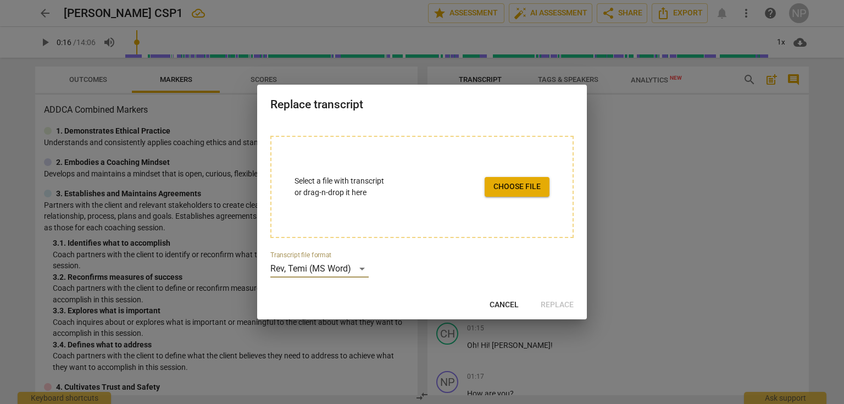
click at [511, 312] on button "Cancel" at bounding box center [504, 305] width 47 height 20
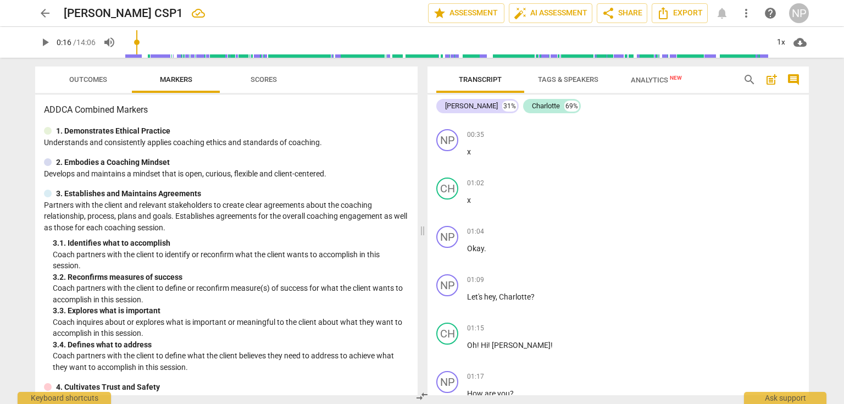
click at [750, 13] on span "more_vert" at bounding box center [746, 13] width 13 height 13
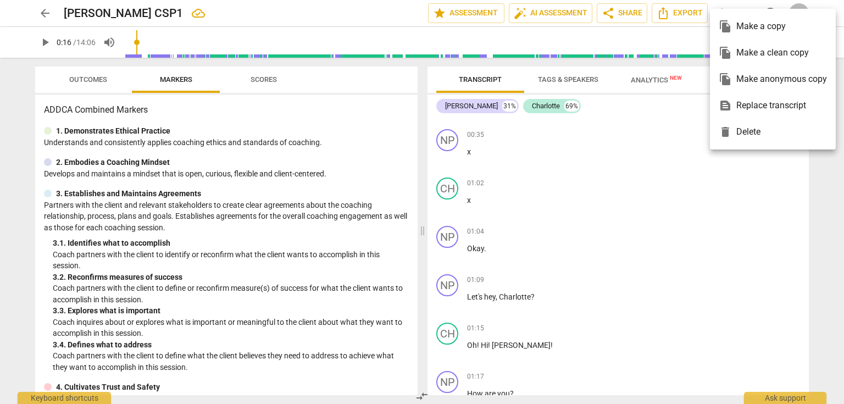
click at [742, 131] on div "delete Delete" at bounding box center [773, 132] width 108 height 26
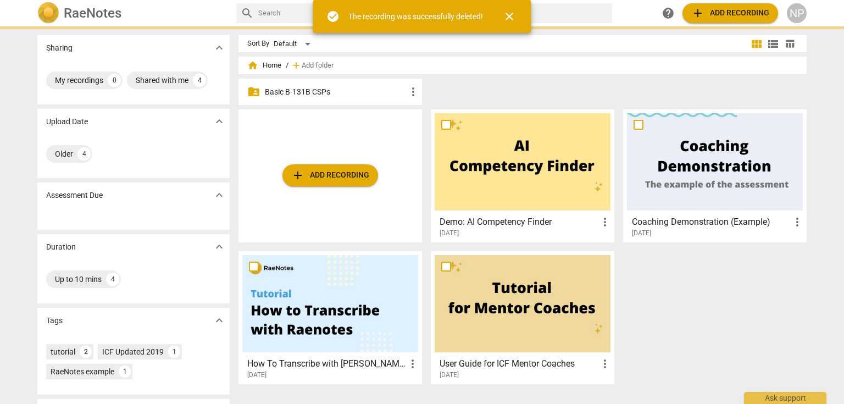
click at [514, 15] on span "close" at bounding box center [509, 16] width 13 height 13
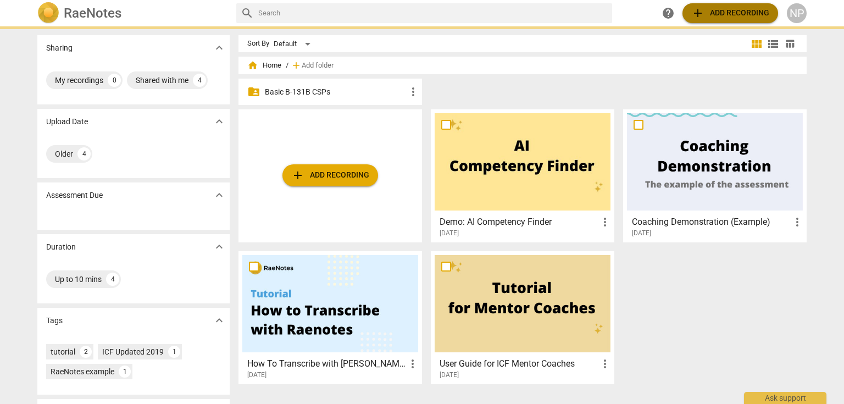
click at [722, 10] on span "add Add recording" at bounding box center [730, 13] width 78 height 13
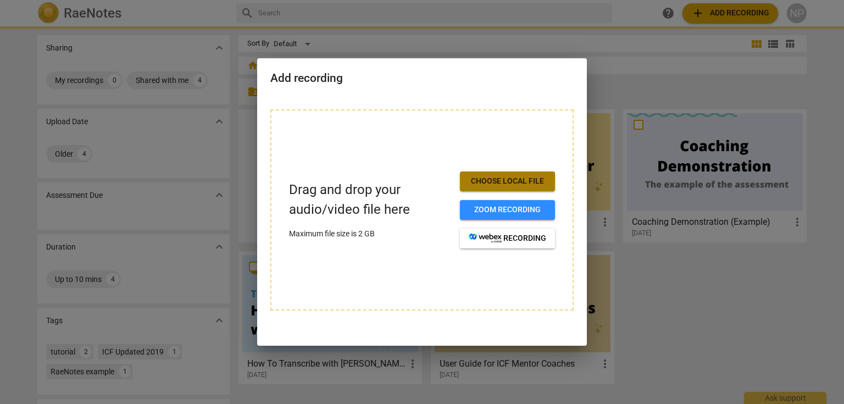
click at [513, 182] on span "Choose local file" at bounding box center [507, 181] width 77 height 11
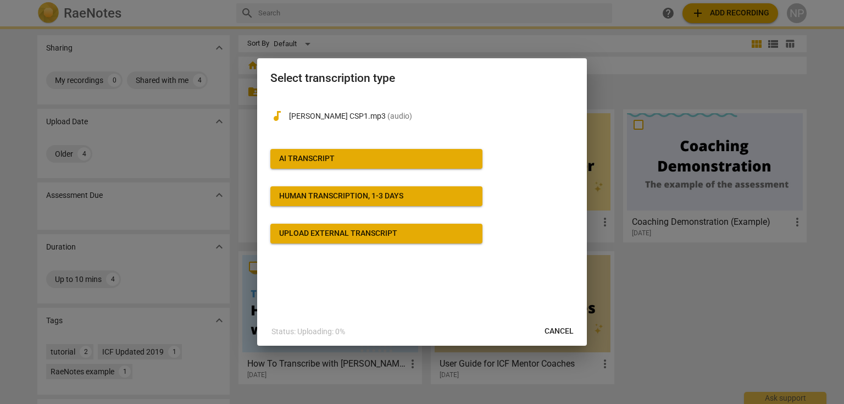
click at [333, 152] on button "AI Transcript" at bounding box center [376, 159] width 212 height 20
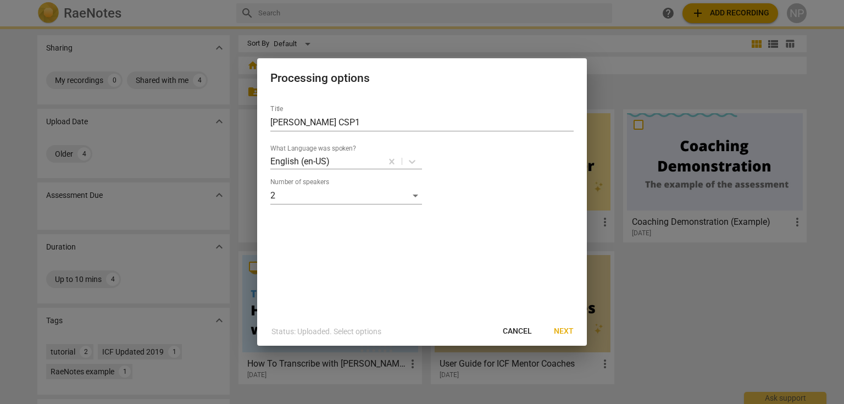
click at [568, 329] on span "Next" at bounding box center [564, 331] width 20 height 11
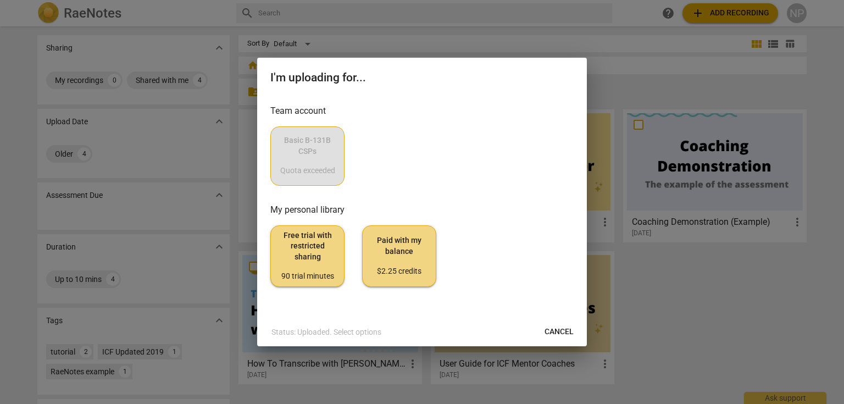
click at [304, 147] on div "Basic B-131B CSPs Quota exceeded" at bounding box center [421, 155] width 303 height 59
click at [558, 336] on span "Cancel" at bounding box center [559, 331] width 29 height 11
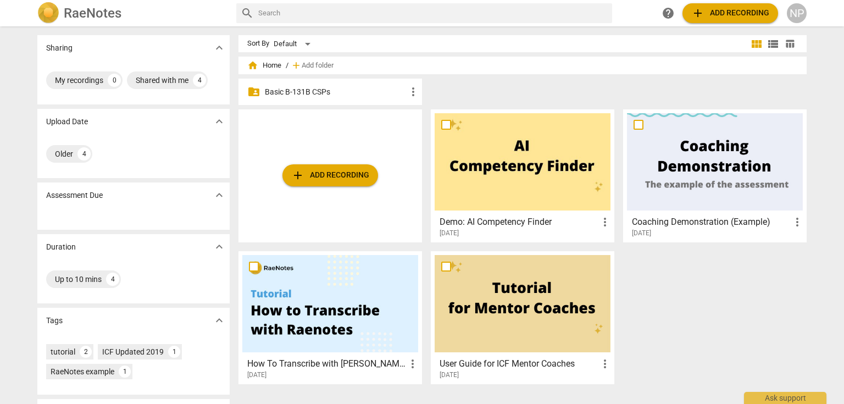
click at [785, 20] on div "help add Add recording NP" at bounding box center [732, 13] width 148 height 20
click at [791, 13] on div "NP" at bounding box center [797, 13] width 20 height 20
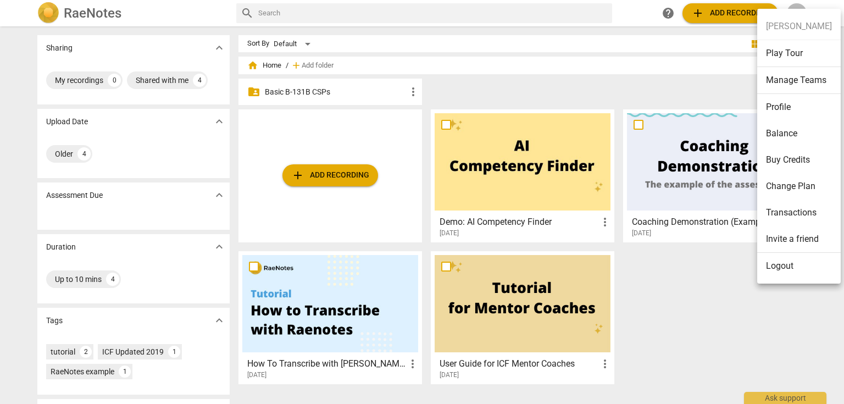
click at [799, 108] on li "Profile" at bounding box center [799, 107] width 84 height 26
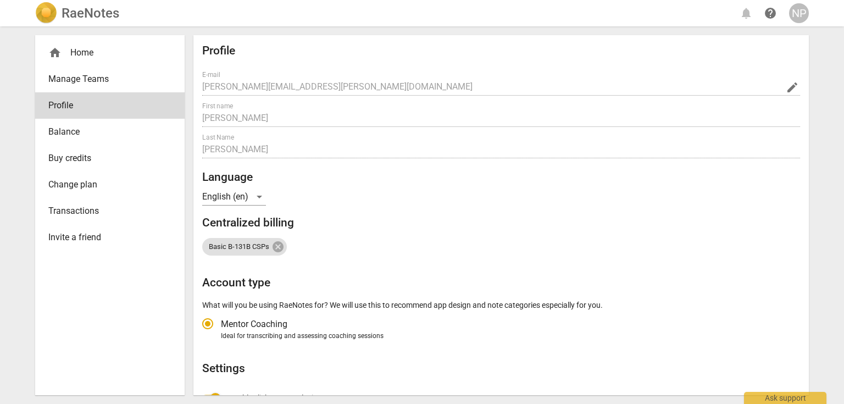
radio input "false"
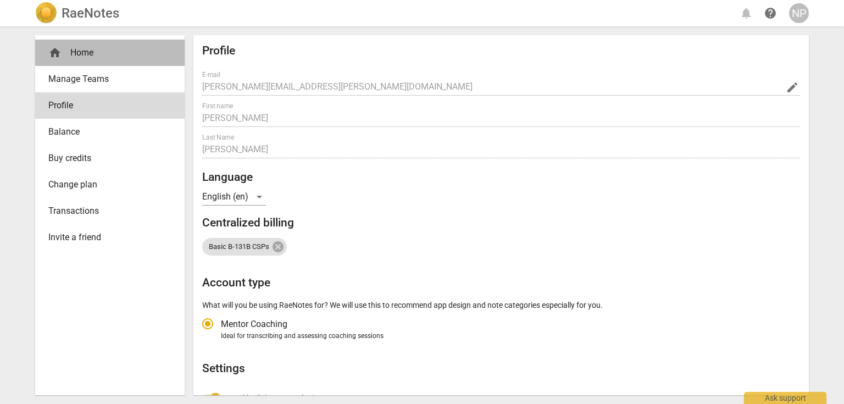
click at [66, 55] on div "home Home" at bounding box center [105, 52] width 114 height 13
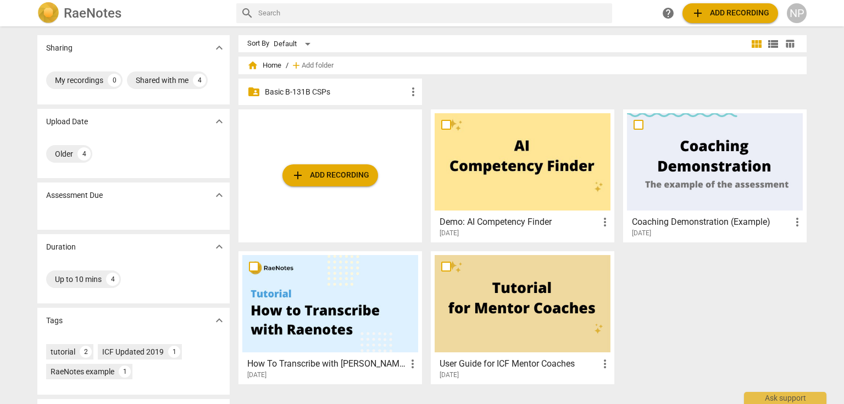
click at [746, 15] on span "add Add recording" at bounding box center [730, 13] width 78 height 13
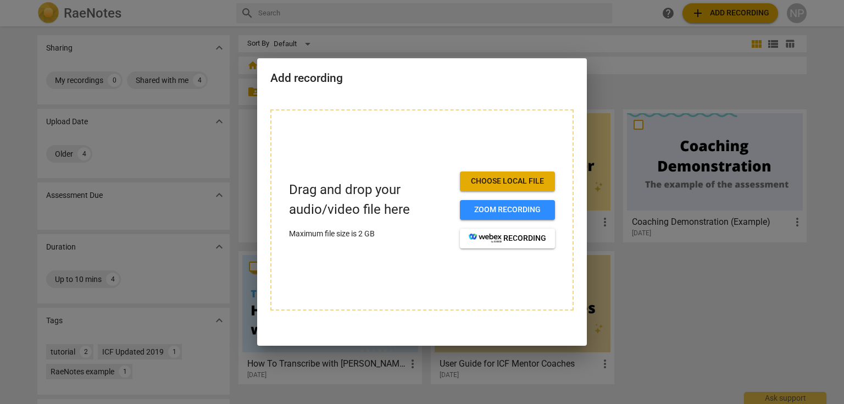
click at [434, 19] on div at bounding box center [422, 202] width 844 height 404
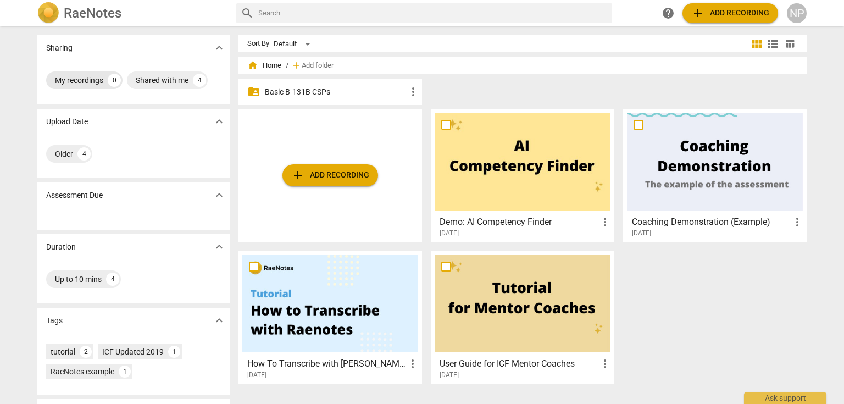
click at [81, 85] on div "My recordings" at bounding box center [79, 80] width 48 height 11
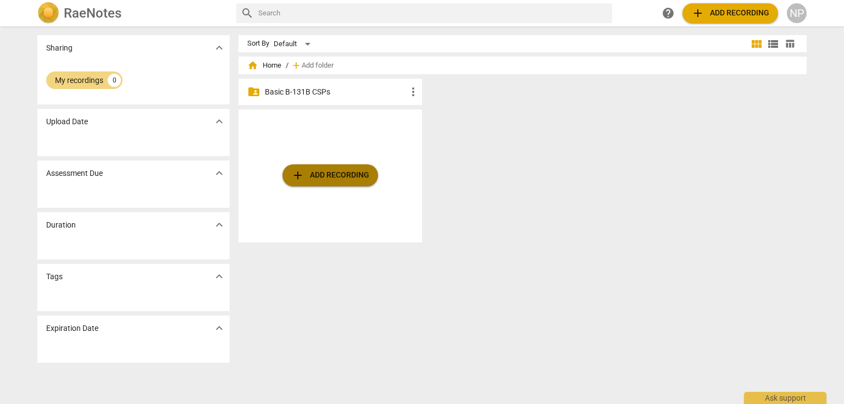
click at [326, 176] on span "add Add recording" at bounding box center [330, 175] width 78 height 13
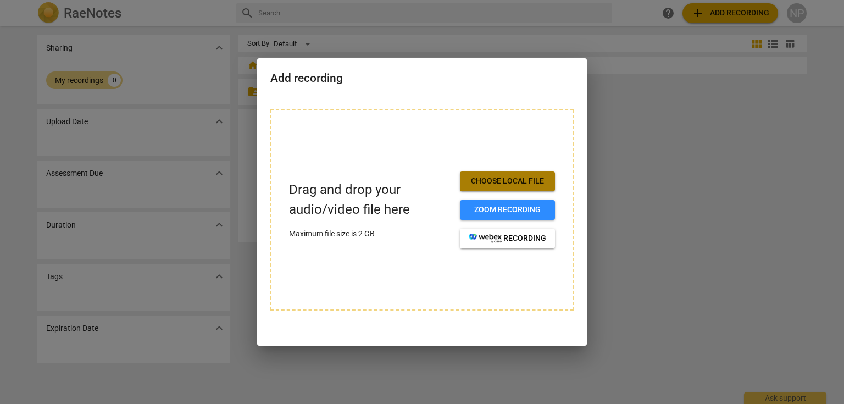
click at [523, 183] on span "Choose local file" at bounding box center [507, 181] width 77 height 11
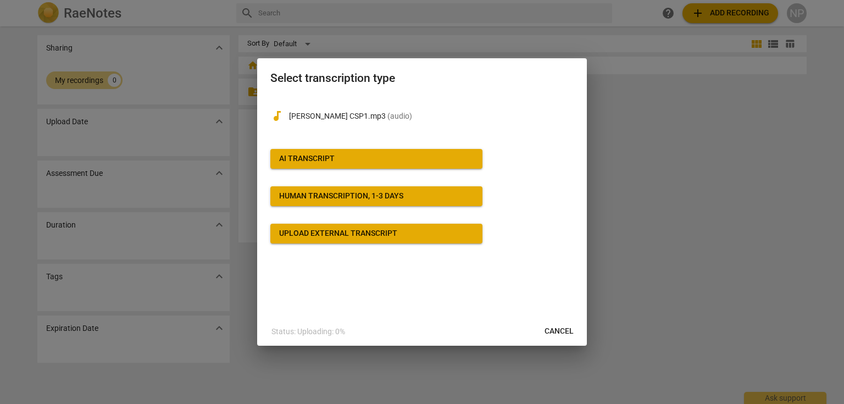
click at [334, 158] on div "AI Transcript" at bounding box center [307, 158] width 56 height 11
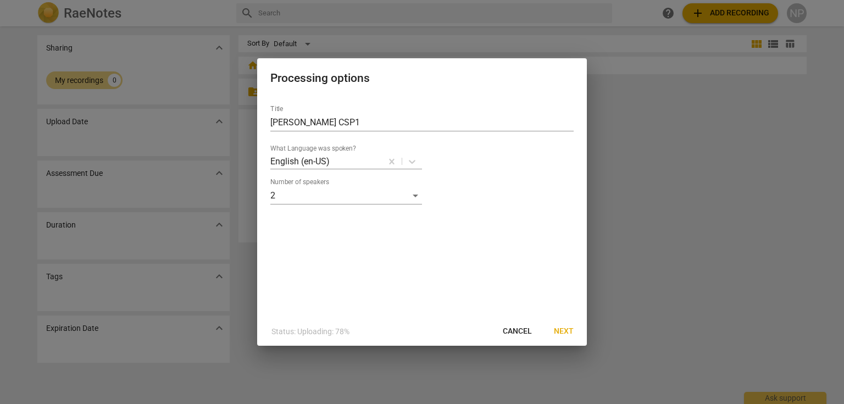
drag, startPoint x: 562, startPoint y: 331, endPoint x: 539, endPoint y: 224, distance: 110.2
click at [539, 224] on div "Processing options Title [PERSON_NAME] CSP1 What Language was spoken? English (…" at bounding box center [422, 201] width 330 height 287
click at [563, 330] on span "Next" at bounding box center [564, 331] width 20 height 11
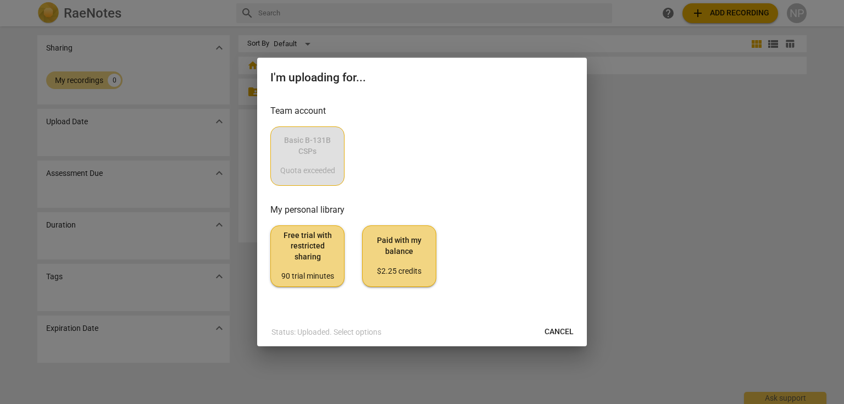
click at [312, 146] on div "Basic B-131B CSPs Quota exceeded" at bounding box center [421, 155] width 303 height 59
click at [562, 329] on span "Cancel" at bounding box center [559, 331] width 29 height 11
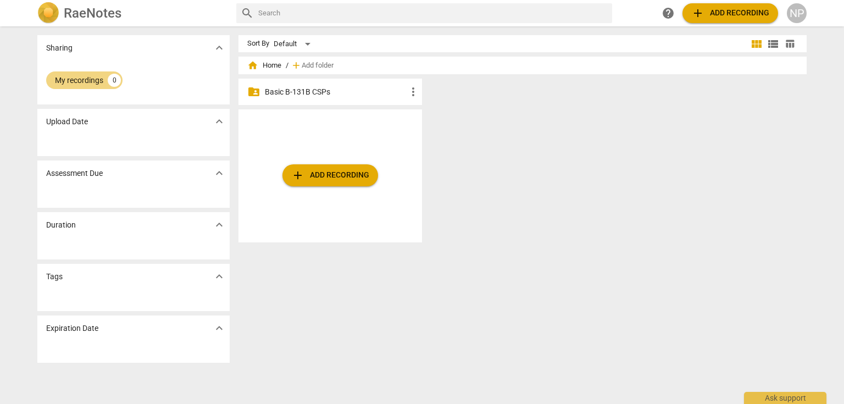
click at [606, 199] on div "add Add recording" at bounding box center [527, 180] width 577 height 142
click at [220, 121] on div "Sharing expand_more My recordings 0 Upload Date expand_more Assessment Due expa…" at bounding box center [422, 215] width 787 height 376
click at [219, 121] on span "expand_more" at bounding box center [219, 121] width 13 height 13
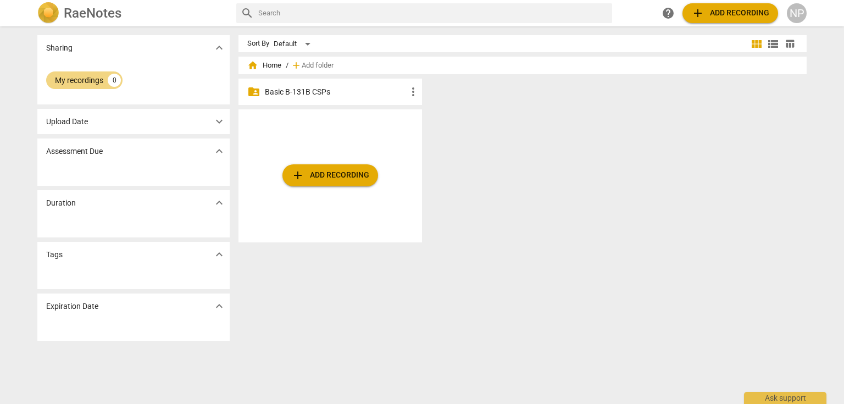
click at [219, 121] on span "expand_more" at bounding box center [219, 121] width 13 height 13
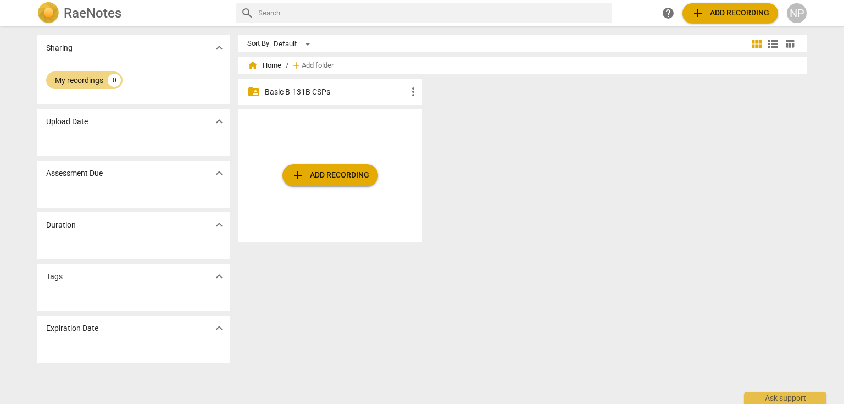
click at [799, 18] on div "NP" at bounding box center [797, 13] width 20 height 20
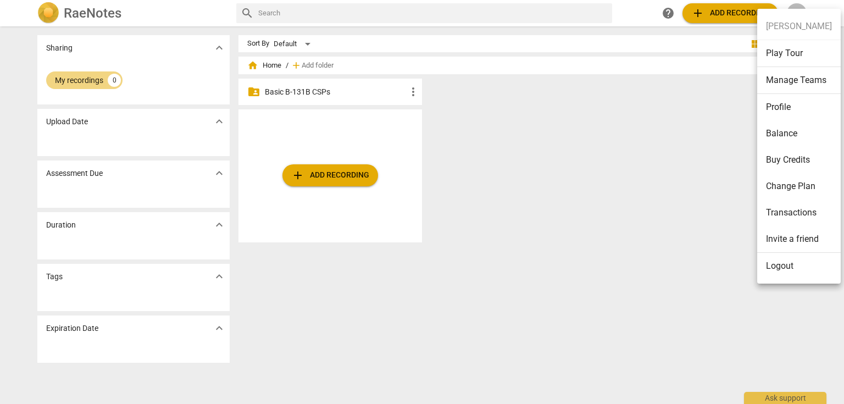
click at [786, 141] on li "Balance" at bounding box center [799, 133] width 84 height 26
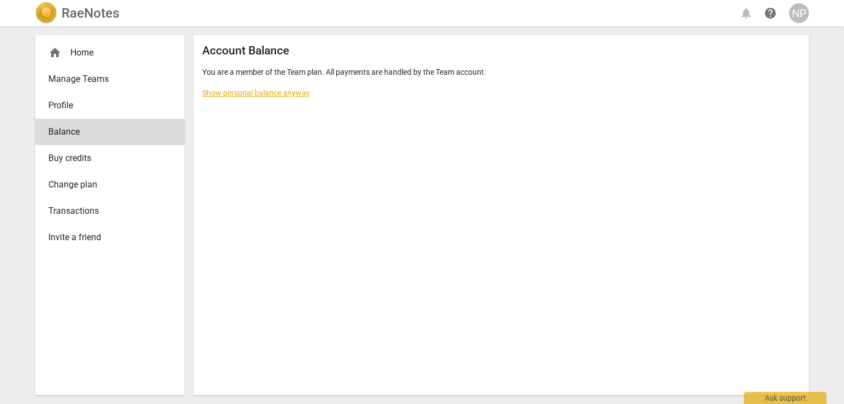
click at [267, 90] on link "Show personal balance anyway" at bounding box center [256, 92] width 108 height 9
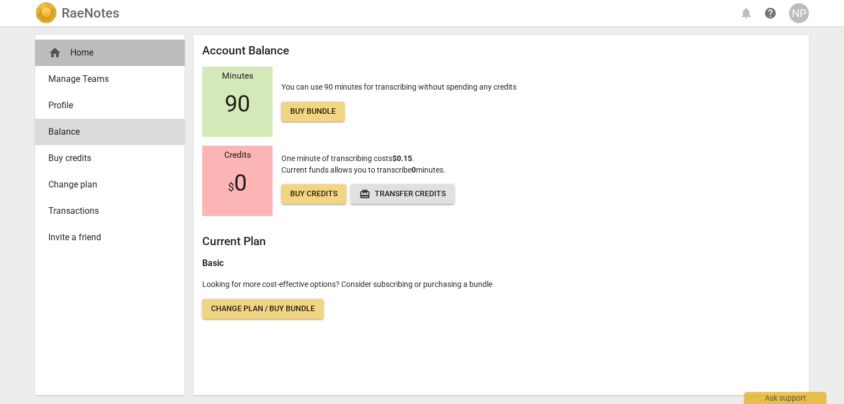
click at [96, 51] on div "home Home" at bounding box center [105, 52] width 114 height 13
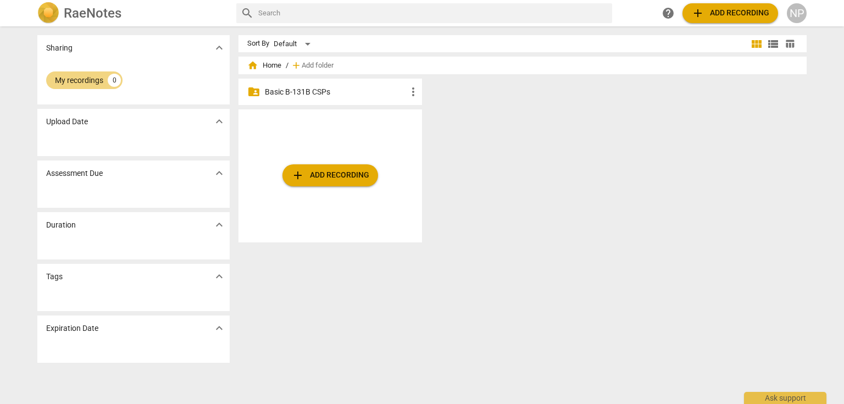
click at [789, 13] on div "NP" at bounding box center [797, 13] width 20 height 20
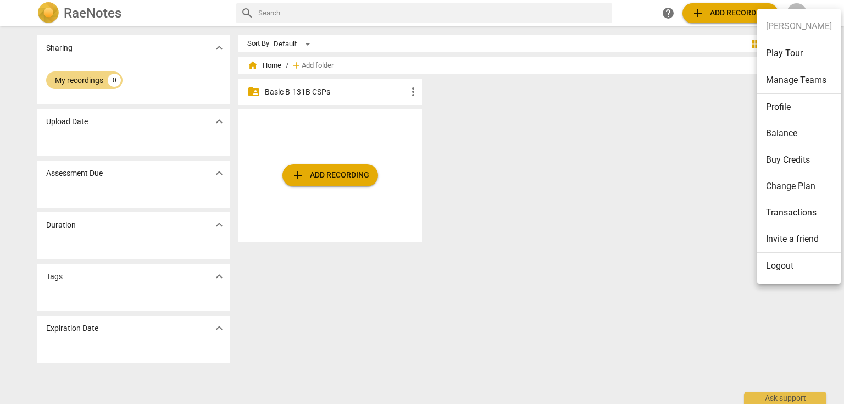
click at [708, 13] on div at bounding box center [422, 202] width 844 height 404
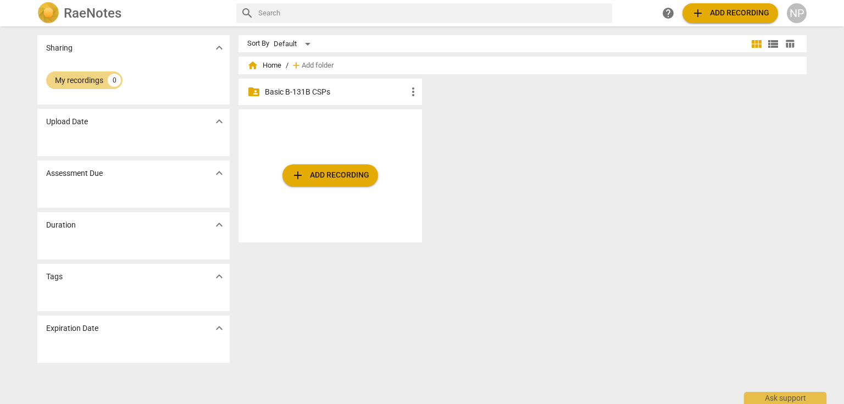
click at [366, 92] on p "Basic B-131B CSPs" at bounding box center [336, 92] width 142 height 12
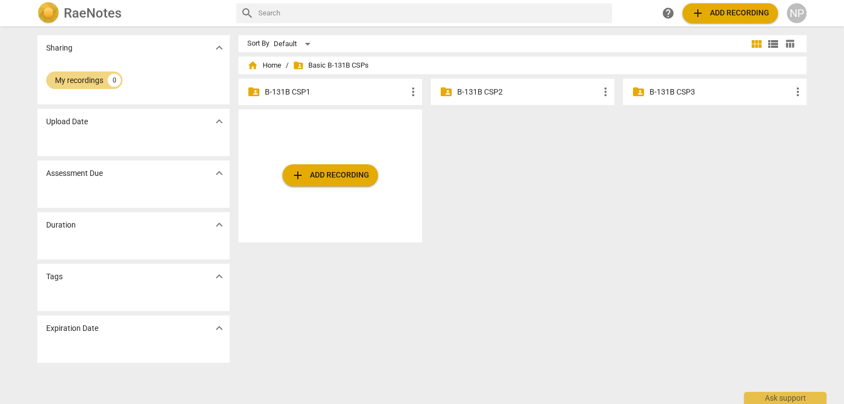
click at [301, 88] on p "B-131B CSP1" at bounding box center [336, 92] width 142 height 12
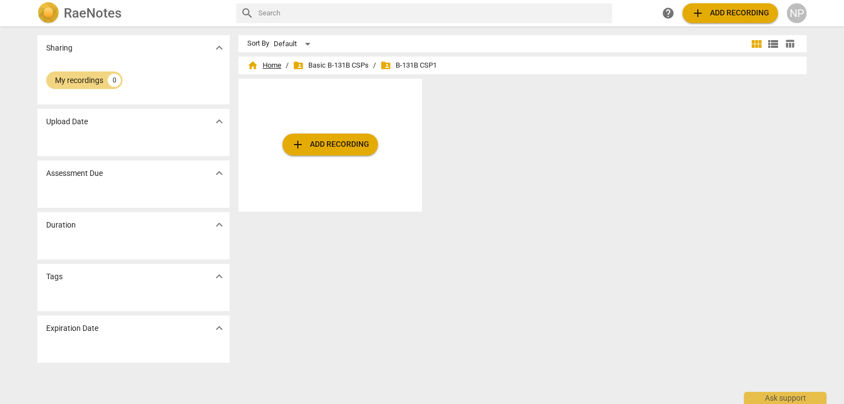
click at [267, 63] on span "home Home" at bounding box center [264, 65] width 34 height 11
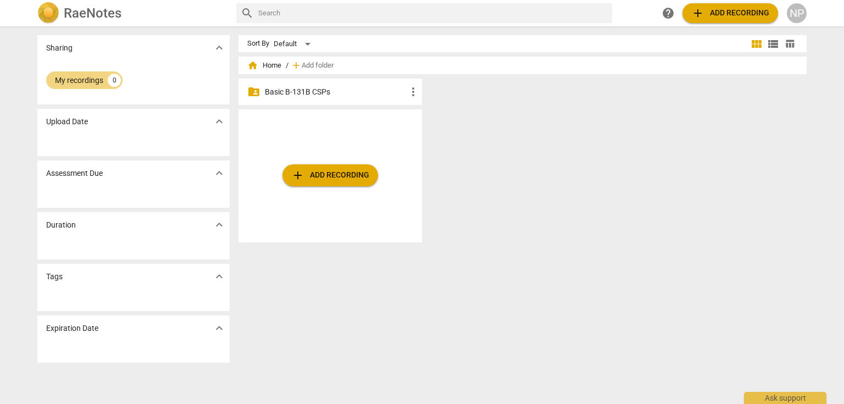
click at [323, 97] on p "Basic B-131B CSPs" at bounding box center [336, 92] width 142 height 12
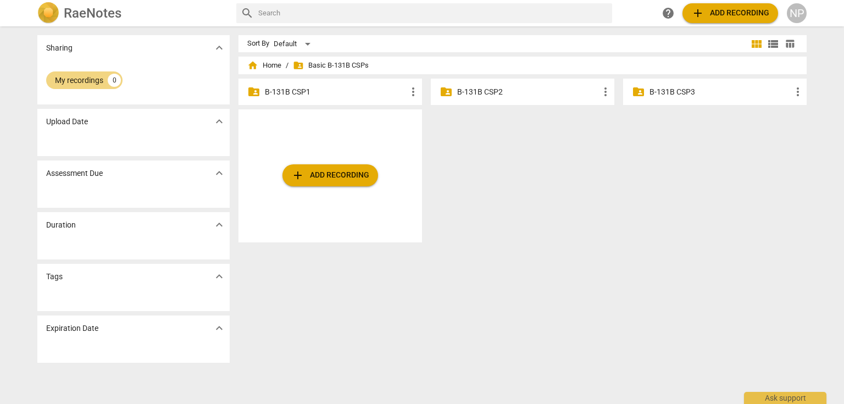
click at [502, 90] on p "B-131B CSP2" at bounding box center [528, 92] width 142 height 12
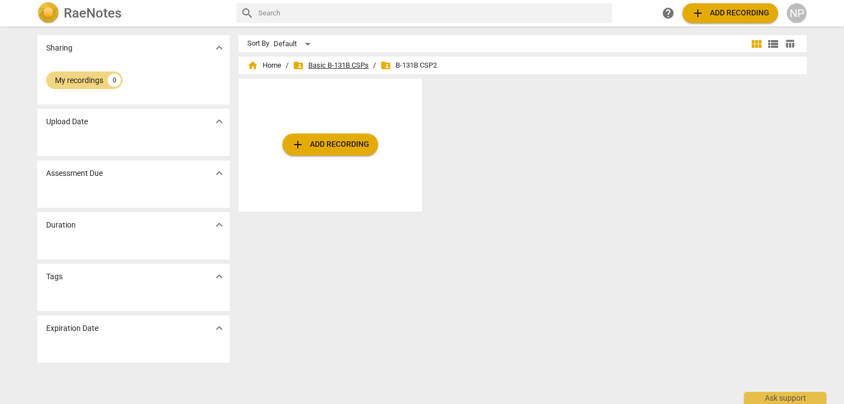
click at [321, 65] on span "folder_shared Basic B-131B CSPs" at bounding box center [331, 65] width 76 height 11
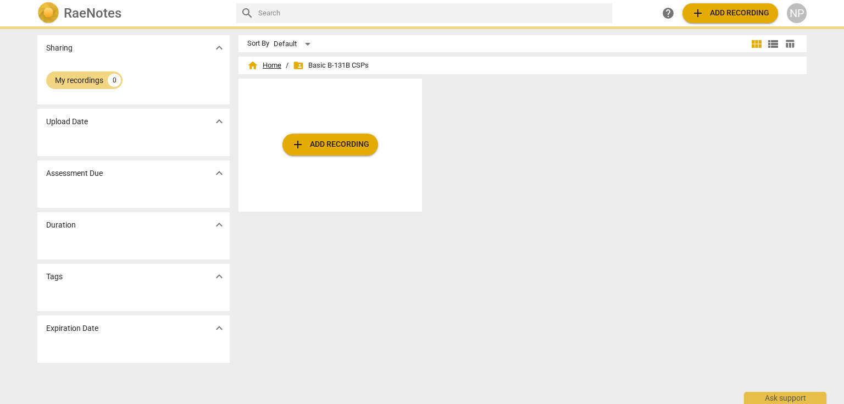
click at [267, 66] on span "home Home" at bounding box center [264, 65] width 34 height 11
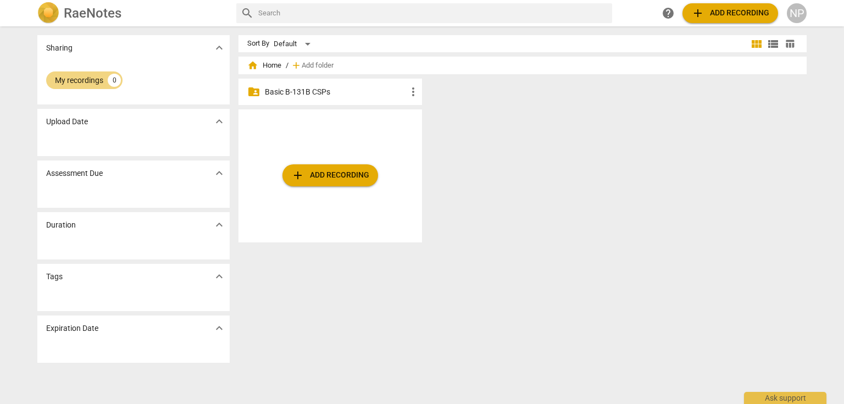
click at [224, 175] on span "expand_more" at bounding box center [219, 173] width 13 height 13
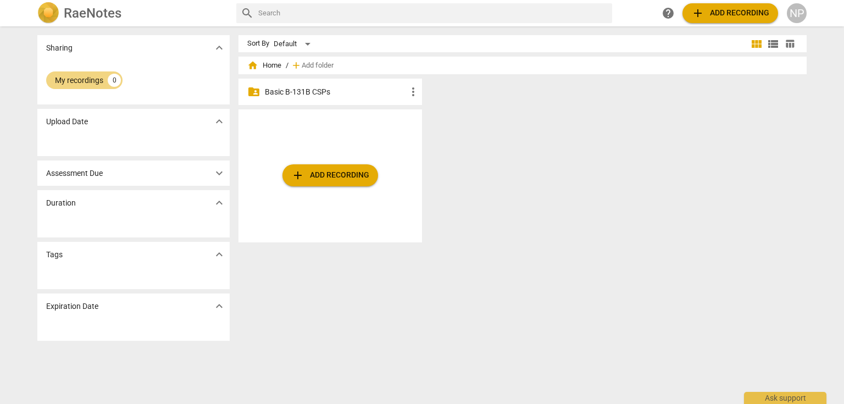
click at [221, 174] on span "expand_more" at bounding box center [219, 173] width 13 height 13
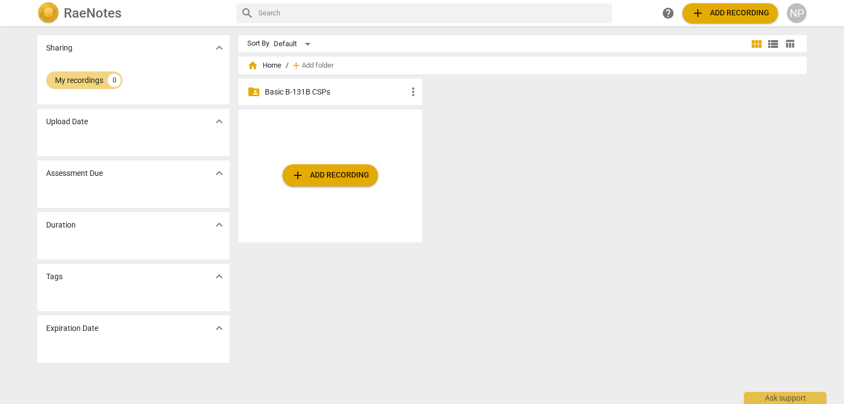
click at [744, 14] on span "add Add recording" at bounding box center [730, 13] width 78 height 13
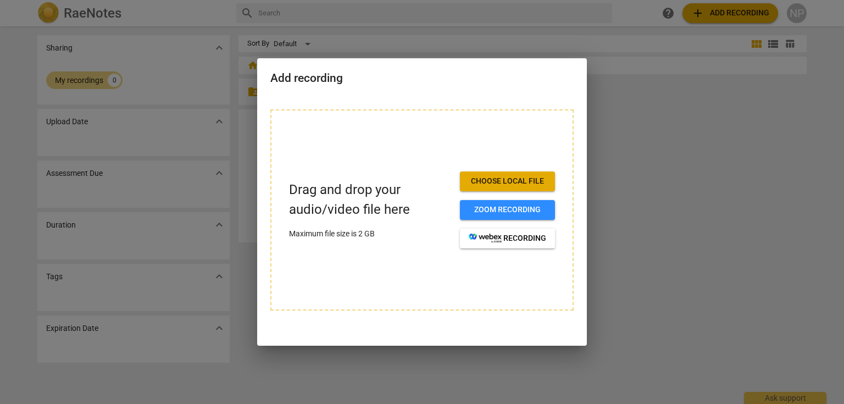
click at [523, 178] on span "Choose local file" at bounding box center [507, 181] width 77 height 11
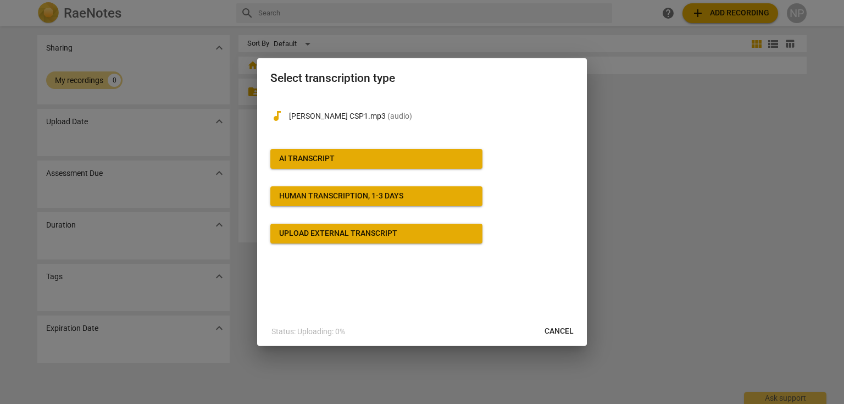
click at [331, 162] on div "AI Transcript" at bounding box center [307, 158] width 56 height 11
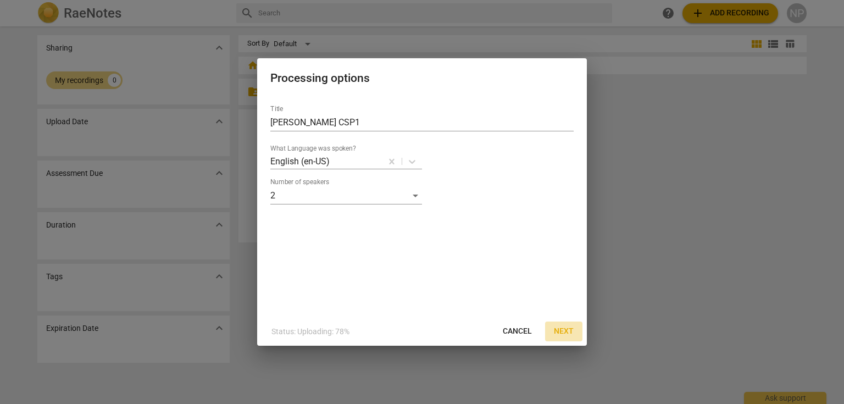
click at [557, 331] on span "Next" at bounding box center [564, 331] width 20 height 11
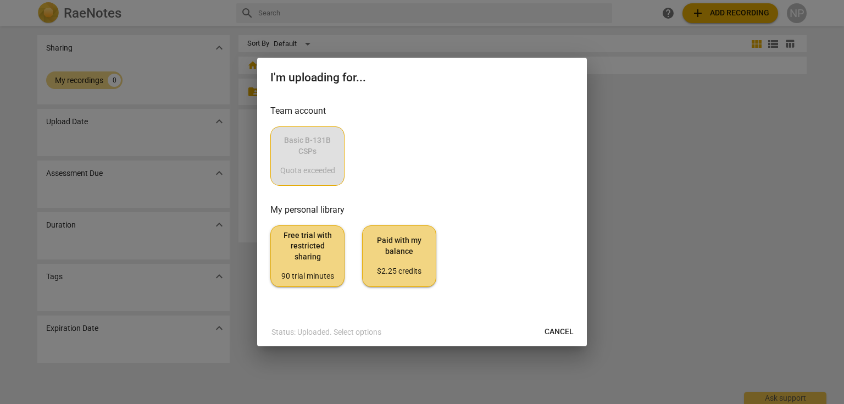
click at [301, 248] on span "Free trial with restricted sharing 90 trial minutes" at bounding box center [308, 256] width 56 height 52
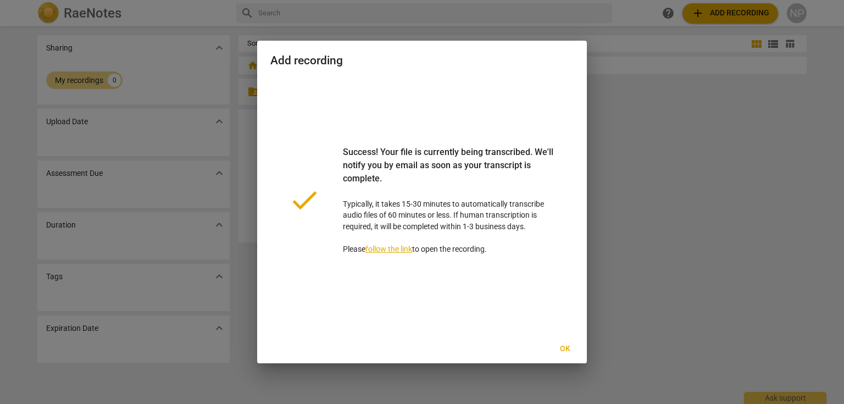
click at [387, 250] on link "follow the link" at bounding box center [388, 249] width 47 height 9
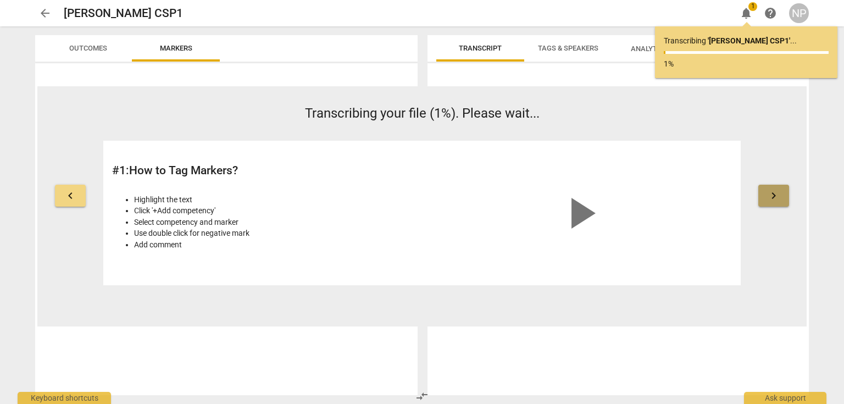
click at [764, 202] on button "keyboard_arrow_right" at bounding box center [773, 196] width 31 height 22
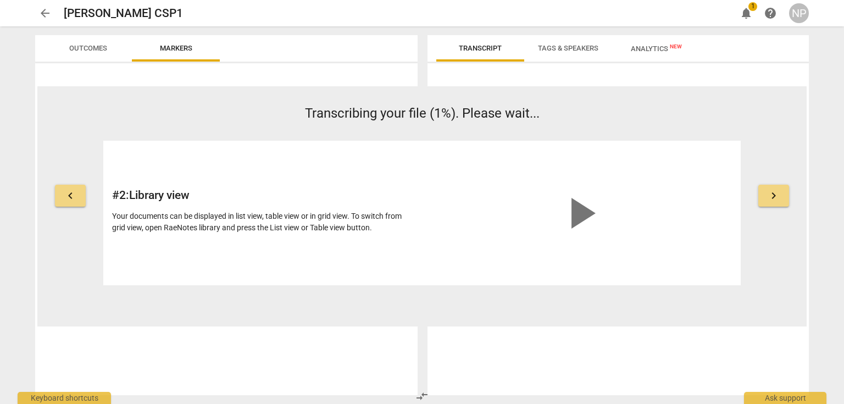
click at [764, 202] on button "keyboard_arrow_right" at bounding box center [773, 196] width 31 height 22
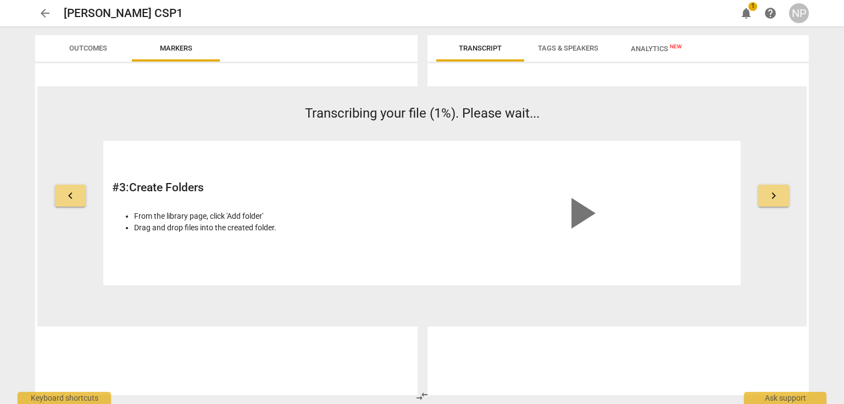
click at [773, 195] on span "keyboard_arrow_right" at bounding box center [773, 195] width 13 height 13
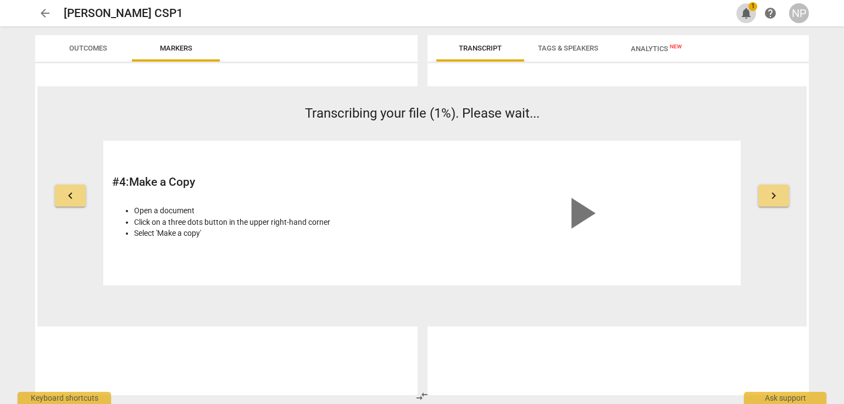
click at [746, 15] on span "notifications" at bounding box center [746, 13] width 13 height 13
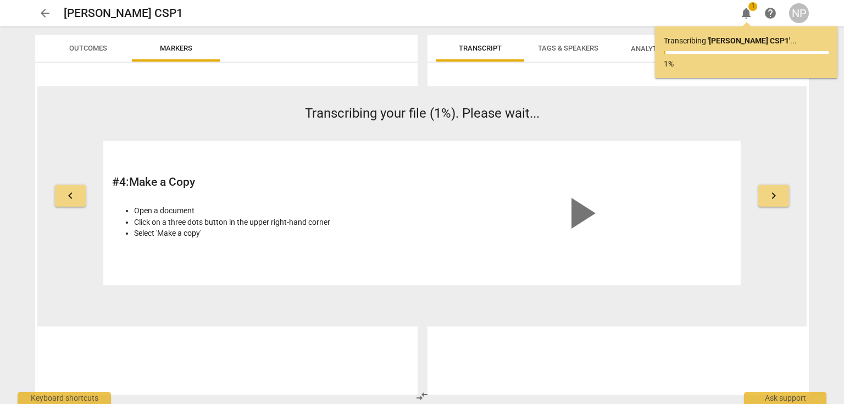
click at [800, 13] on div "NP" at bounding box center [799, 13] width 20 height 20
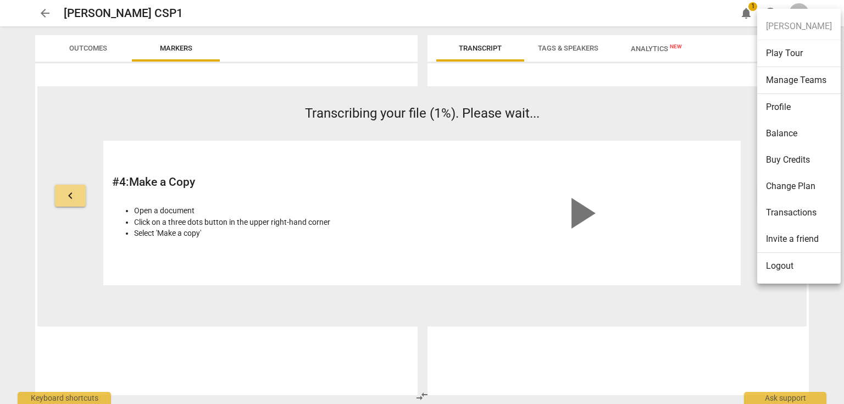
click at [788, 110] on li "Profile" at bounding box center [799, 107] width 84 height 26
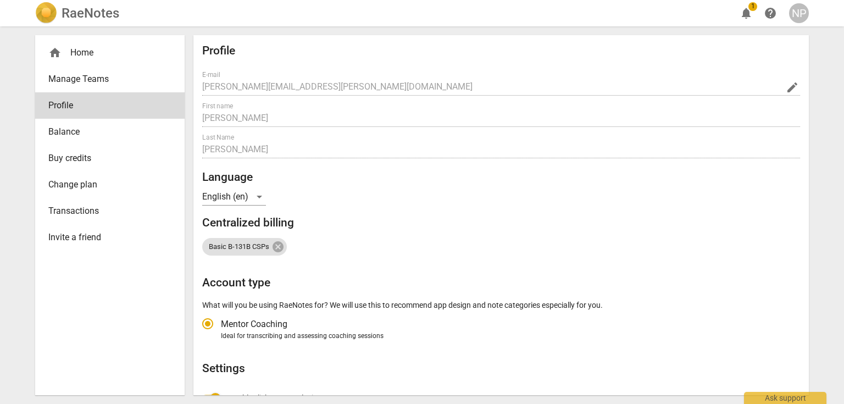
radio input "false"
click at [67, 134] on span "Balance" at bounding box center [105, 131] width 114 height 13
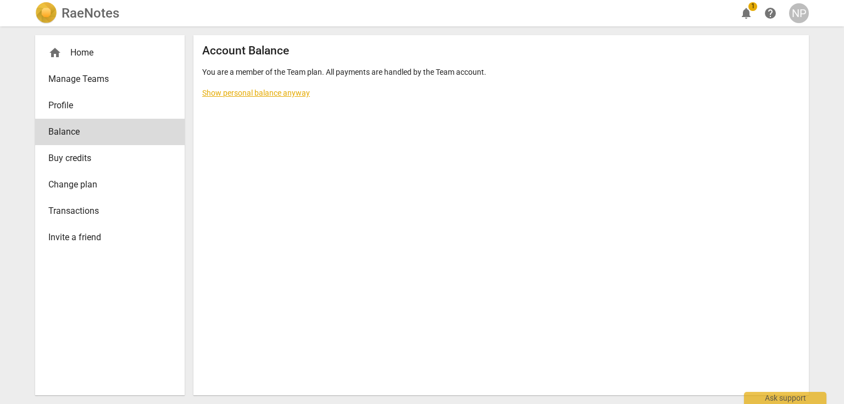
click at [242, 90] on link "Show personal balance anyway" at bounding box center [256, 92] width 108 height 9
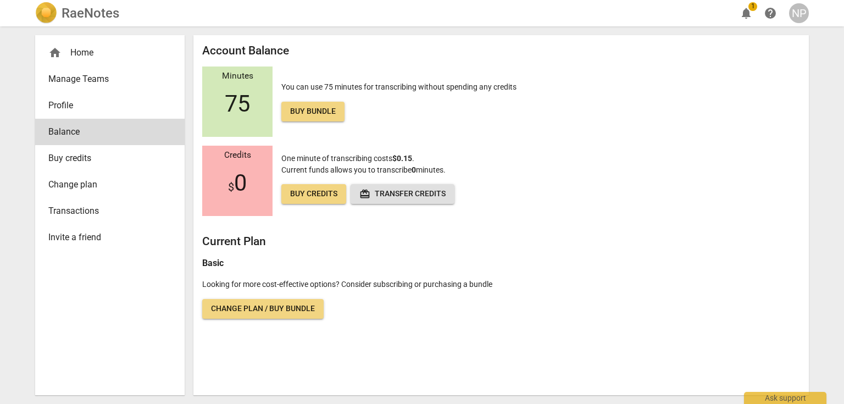
click at [76, 56] on div "home Home" at bounding box center [105, 52] width 114 height 13
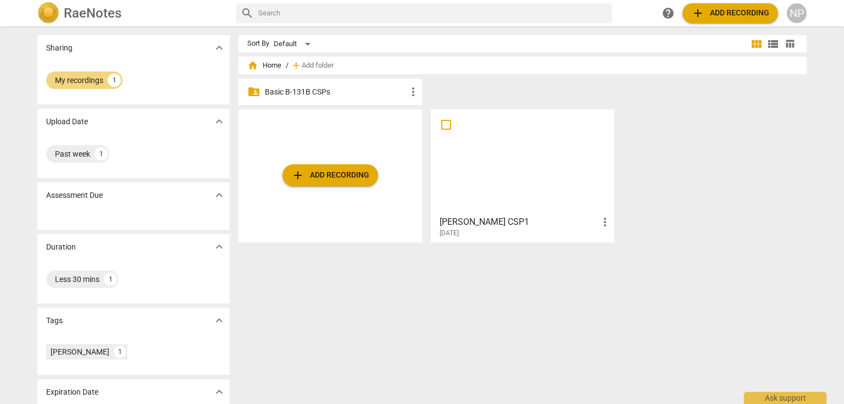
click at [300, 93] on p "Basic B-131B CSPs" at bounding box center [336, 92] width 142 height 12
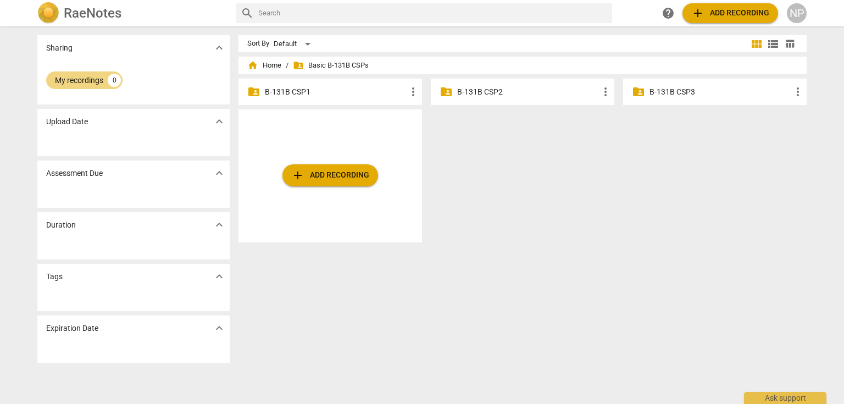
click at [267, 92] on p "B-131B CSP1" at bounding box center [336, 92] width 142 height 12
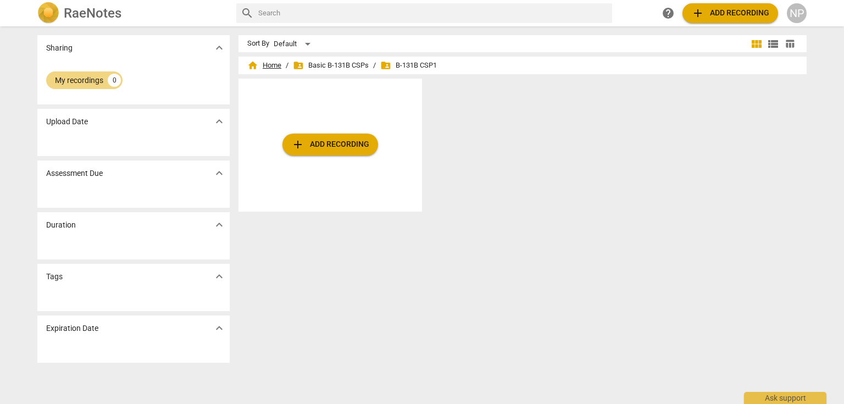
click at [270, 65] on span "home Home" at bounding box center [264, 65] width 34 height 11
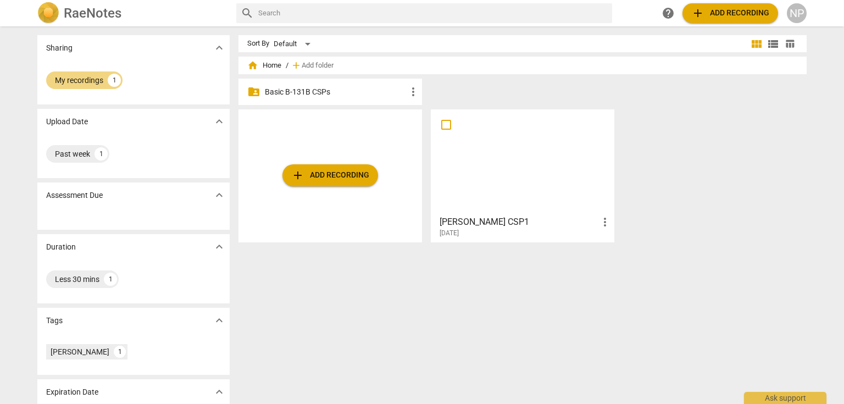
click at [603, 219] on span "more_vert" at bounding box center [604, 221] width 13 height 13
click at [618, 219] on li "Move" at bounding box center [618, 222] width 42 height 26
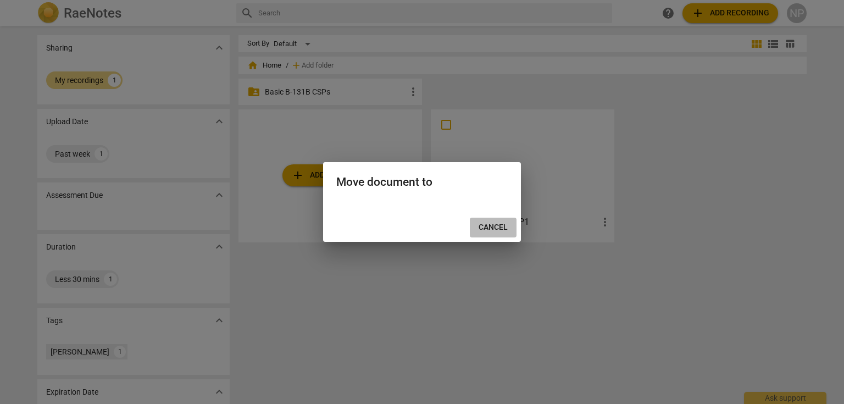
click at [491, 224] on span "Cancel" at bounding box center [493, 227] width 29 height 11
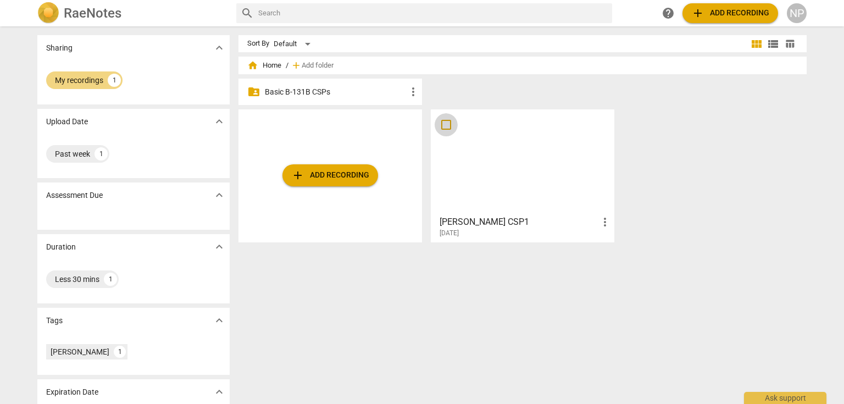
click at [444, 125] on input "checkbox" at bounding box center [446, 124] width 23 height 13
checkbox input "false"
click at [444, 125] on input "checkbox" at bounding box center [446, 124] width 23 height 13
click at [604, 224] on span "more_vert" at bounding box center [604, 221] width 13 height 13
click at [614, 224] on li "Move" at bounding box center [618, 222] width 42 height 26
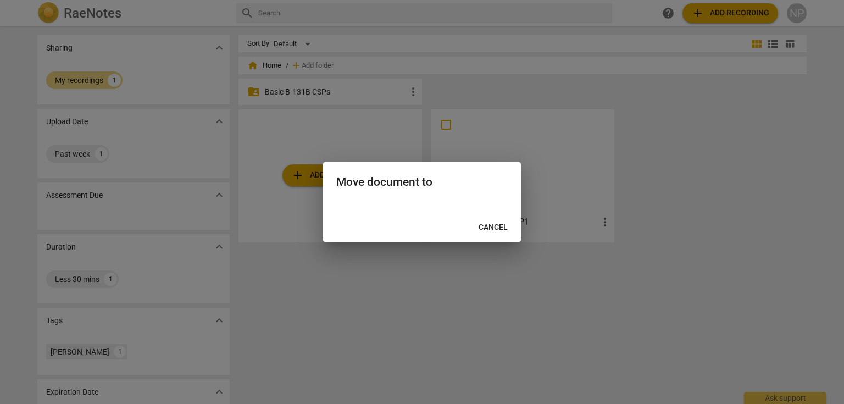
click at [386, 208] on div at bounding box center [422, 206] width 198 height 13
click at [389, 229] on div "Cancel" at bounding box center [421, 228] width 193 height 20
click at [472, 222] on button "Cancel" at bounding box center [493, 228] width 47 height 20
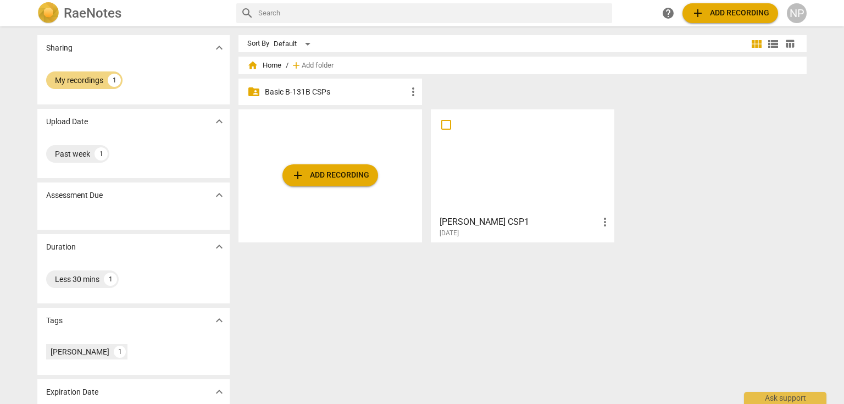
click at [451, 284] on div "Sort By Default view_module view_list table_chart home Home / add Add folder fo…" at bounding box center [527, 215] width 577 height 360
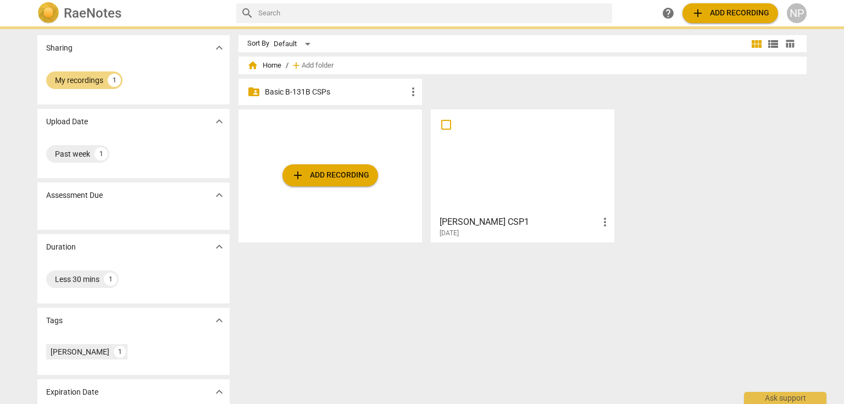
click at [336, 91] on p "Basic B-131B CSPs" at bounding box center [336, 92] width 142 height 12
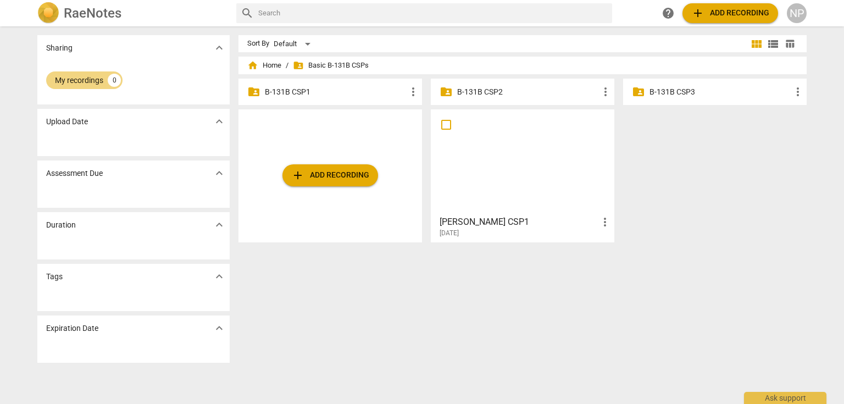
click at [325, 92] on p "B-131B CSP1" at bounding box center [336, 92] width 142 height 12
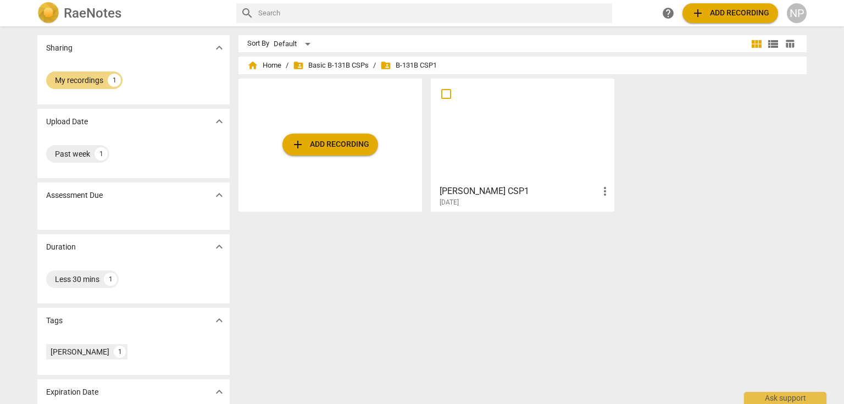
click at [483, 269] on div "Sort By Default view_module view_list table_chart home Home / folder_shared Bas…" at bounding box center [527, 215] width 577 height 360
click at [467, 177] on div at bounding box center [523, 130] width 176 height 97
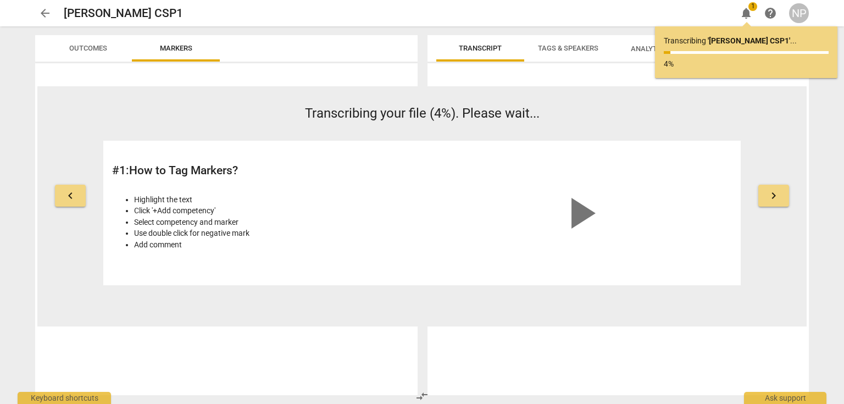
click at [777, 192] on span "keyboard_arrow_right" at bounding box center [773, 195] width 13 height 13
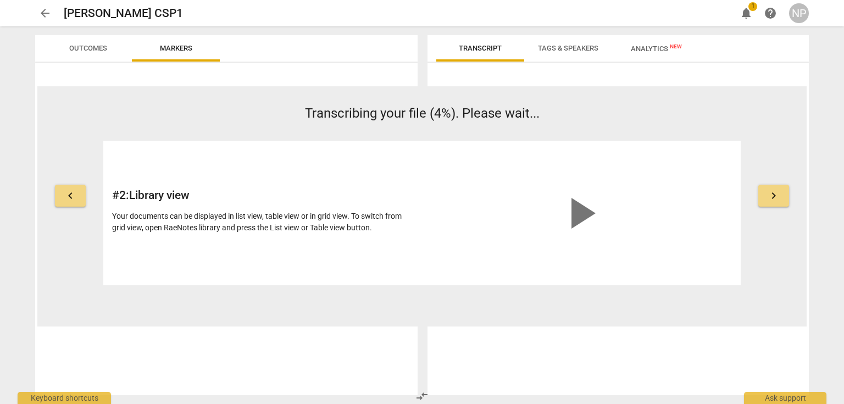
click at [777, 192] on span "keyboard_arrow_right" at bounding box center [773, 195] width 13 height 13
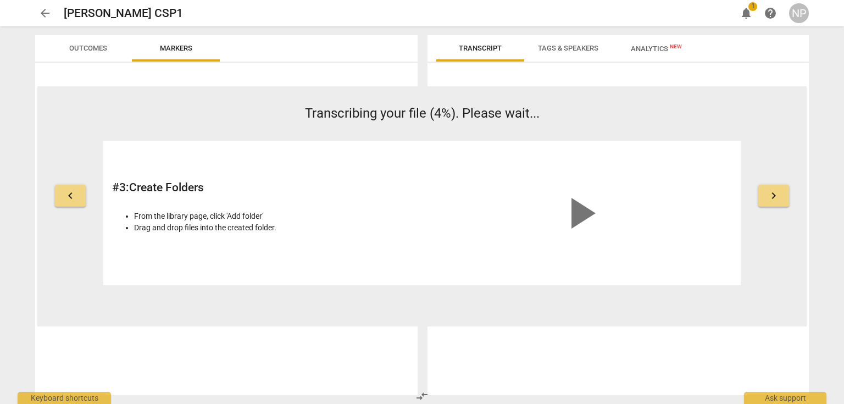
click at [777, 192] on span "keyboard_arrow_right" at bounding box center [773, 195] width 13 height 13
